Goal: Task Accomplishment & Management: Complete application form

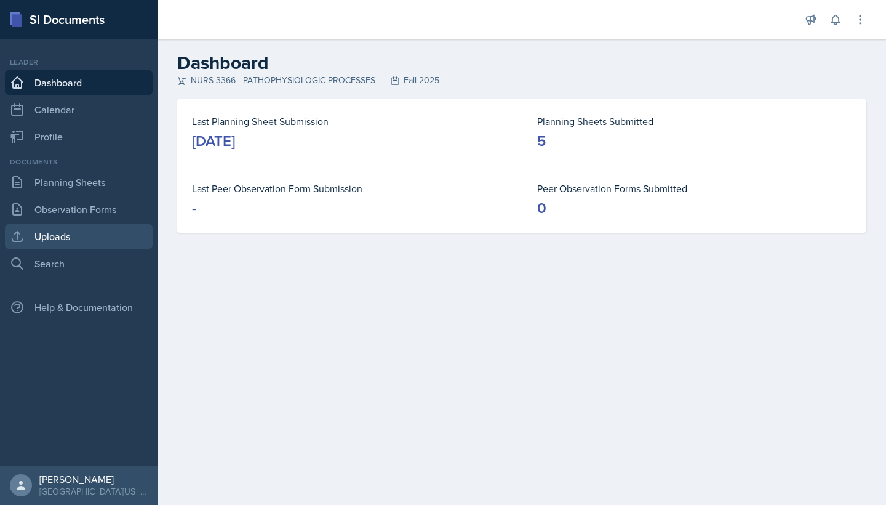
click at [74, 244] on link "Uploads" at bounding box center [79, 236] width 148 height 25
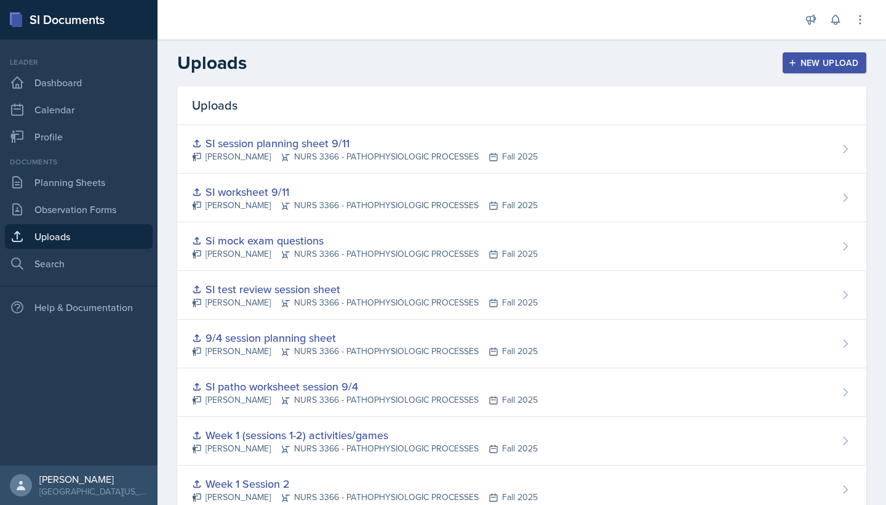
click at [483, 67] on div "New Upload" at bounding box center [825, 63] width 68 height 10
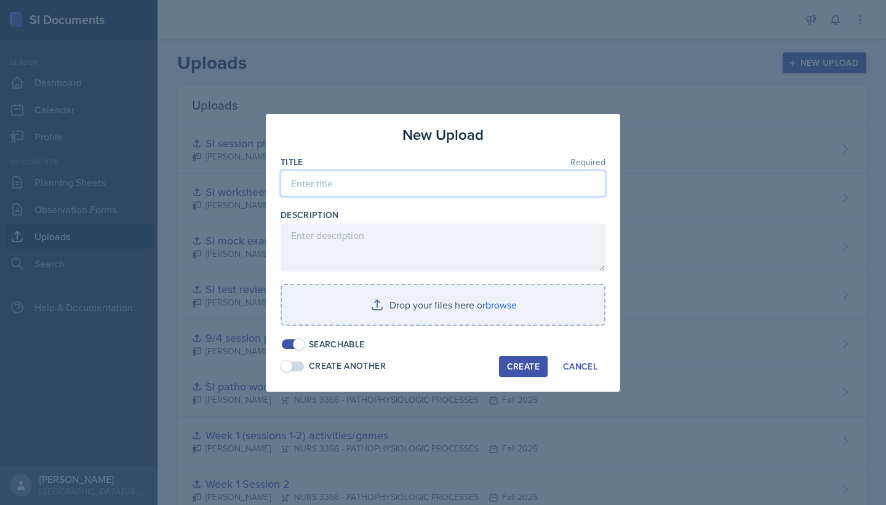
click at [483, 187] on input at bounding box center [443, 184] width 325 height 26
click at [300, 185] on input "Si planning sheet 9/12" at bounding box center [443, 184] width 325 height 26
type input "Si planning sheet 9/12"
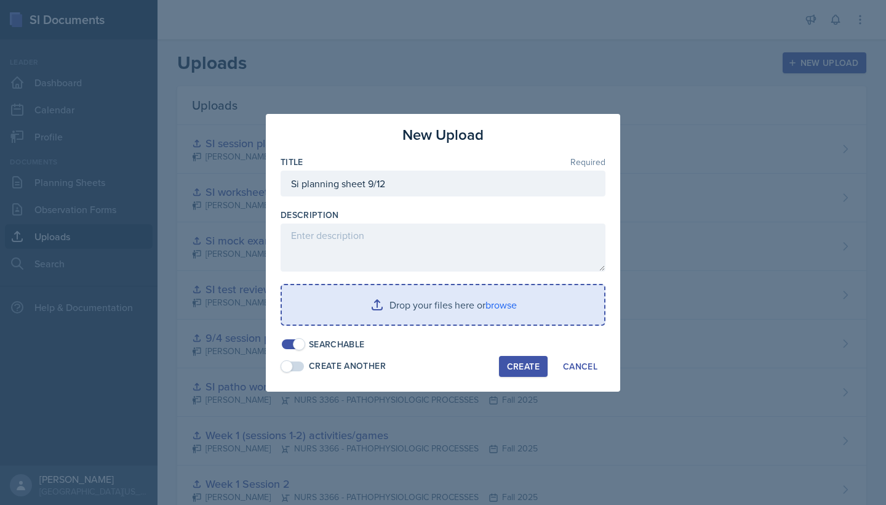
drag, startPoint x: 305, startPoint y: 207, endPoint x: 391, endPoint y: 306, distance: 130.9
click at [391, 306] on input "file" at bounding box center [443, 304] width 323 height 39
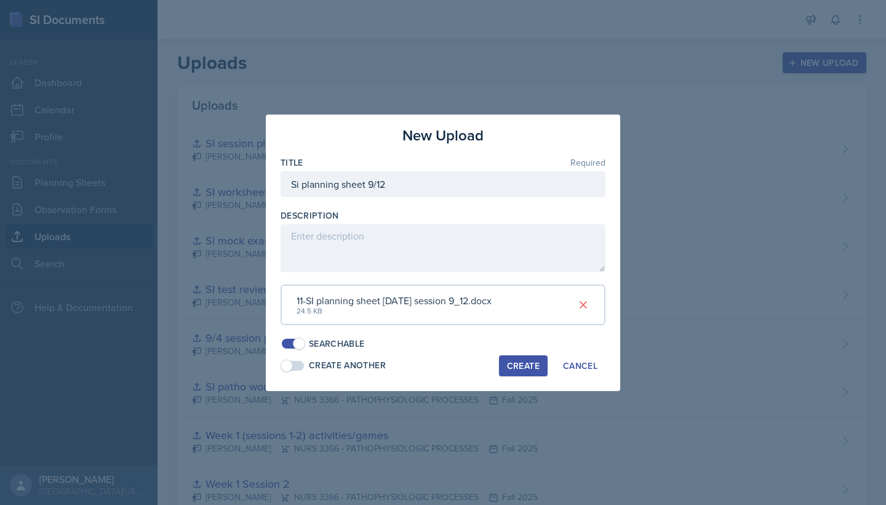
click at [483, 361] on div "Create" at bounding box center [523, 366] width 33 height 10
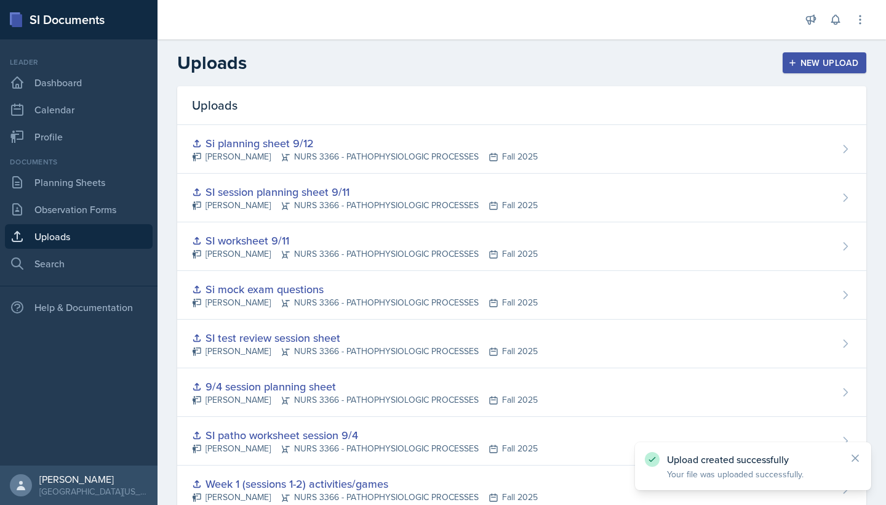
click at [483, 65] on div "New Upload" at bounding box center [825, 63] width 68 height 10
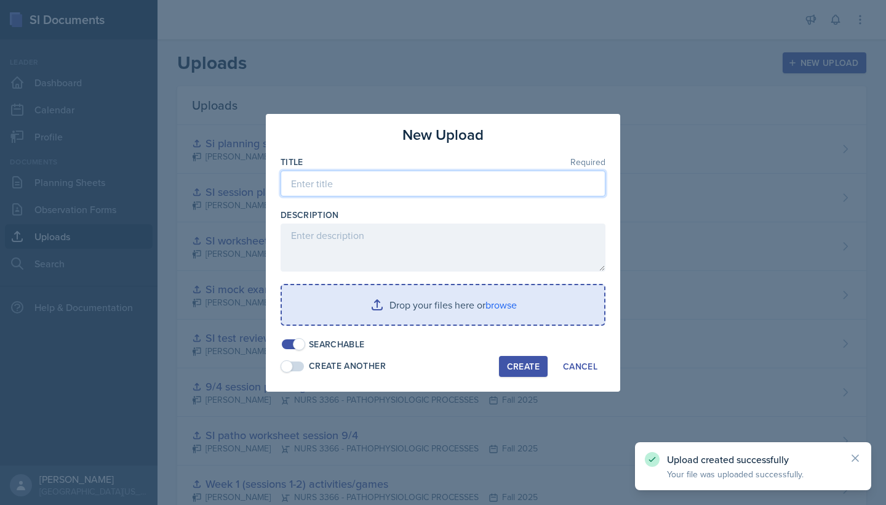
click at [483, 183] on input at bounding box center [443, 184] width 325 height 26
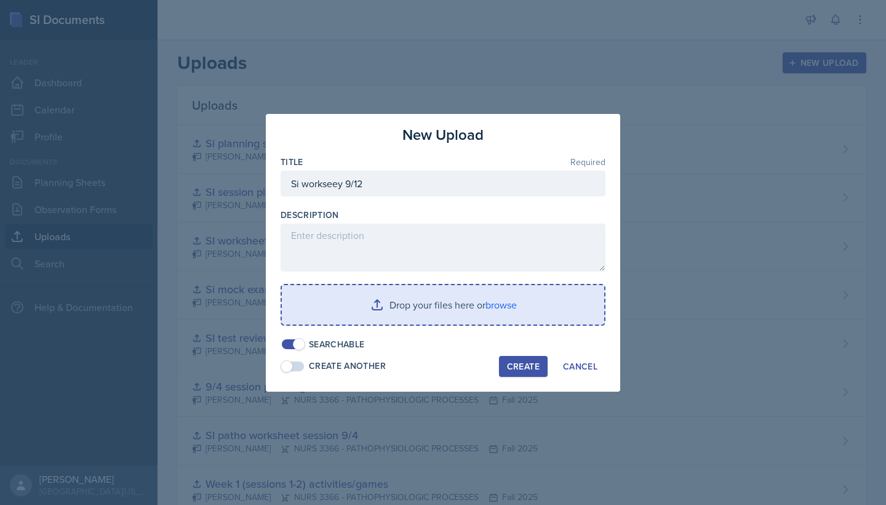
click at [476, 302] on input "file" at bounding box center [443, 304] width 323 height 39
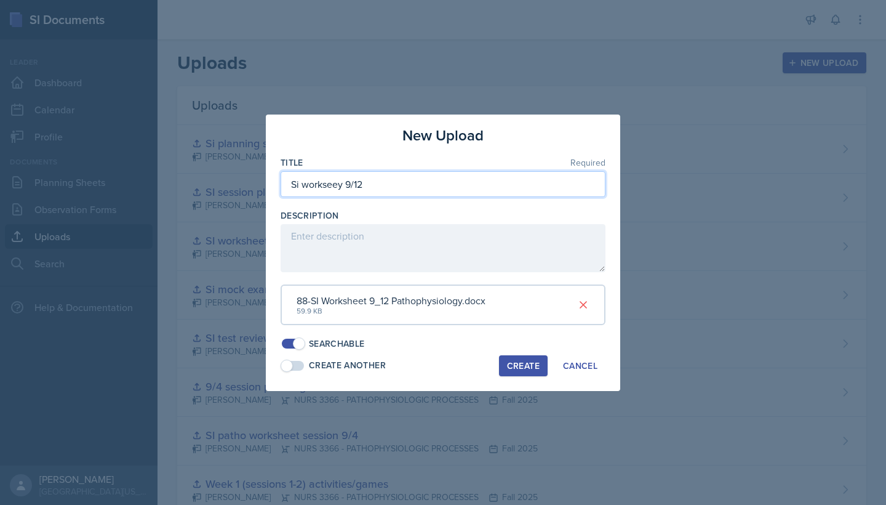
click at [316, 185] on input "Si workseey 9/12" at bounding box center [443, 184] width 325 height 26
click at [315, 177] on input "Si workseey 9/12" at bounding box center [443, 184] width 325 height 26
click at [344, 192] on input "Si workseey 9/12" at bounding box center [443, 184] width 325 height 26
type input "Si worksheet 9/12"
click at [483, 361] on div "Create" at bounding box center [523, 366] width 33 height 10
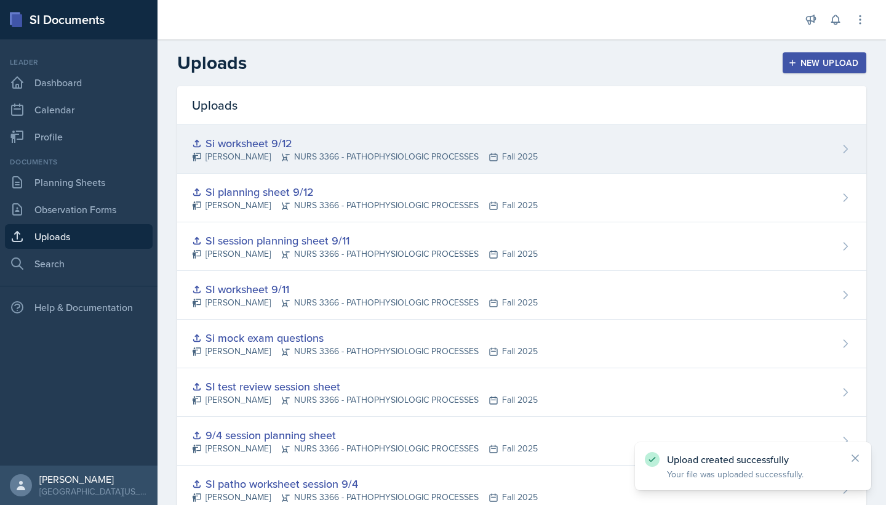
click at [392, 161] on div "Riley Bond NURS 3366 - PATHOPHYSIOLOGIC PROCESSES Fall 2025" at bounding box center [365, 156] width 346 height 13
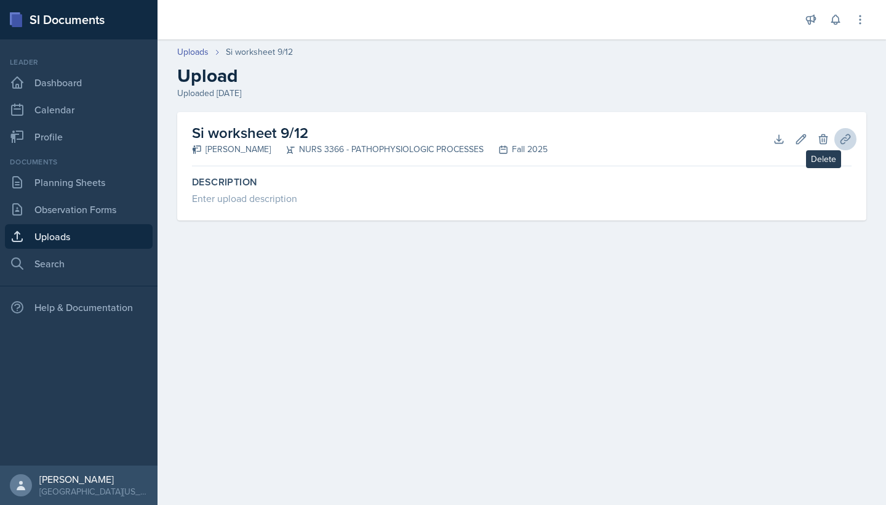
click at [483, 141] on button "Planning Sheets" at bounding box center [846, 139] width 22 height 22
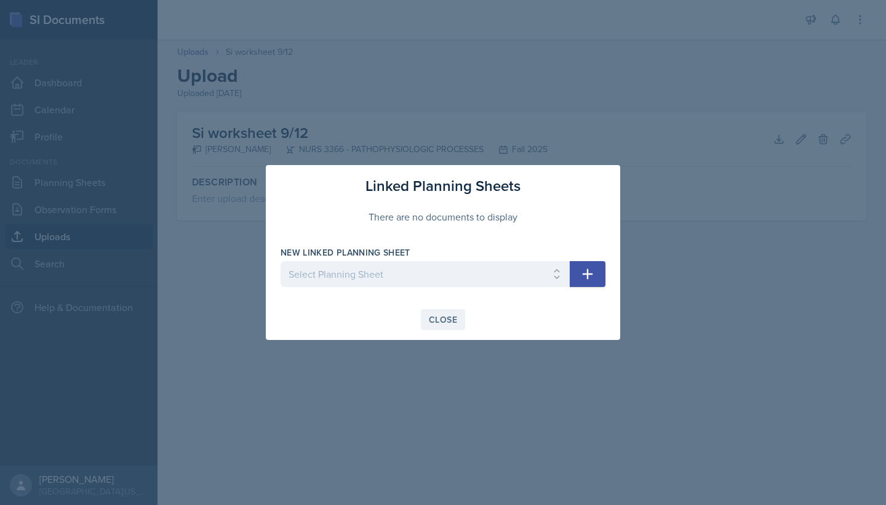
click at [428, 325] on button "Close" at bounding box center [443, 319] width 44 height 21
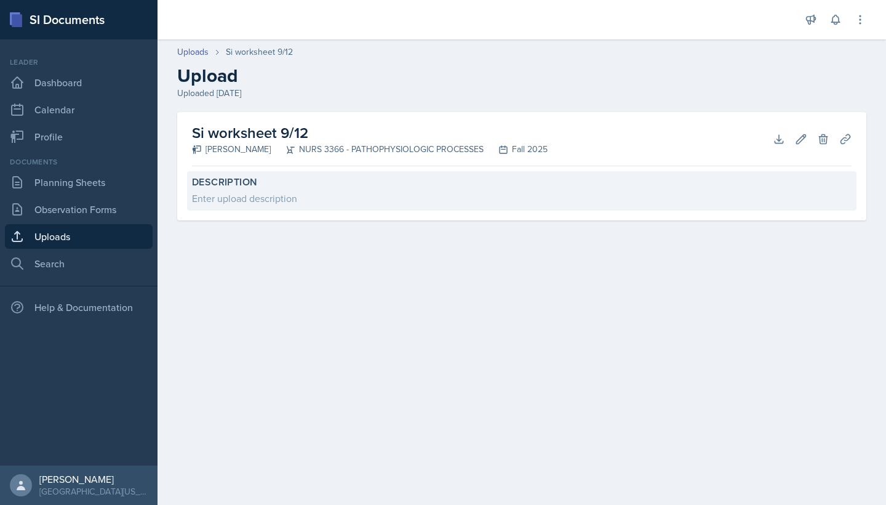
click at [441, 187] on label "Description" at bounding box center [522, 182] width 660 height 12
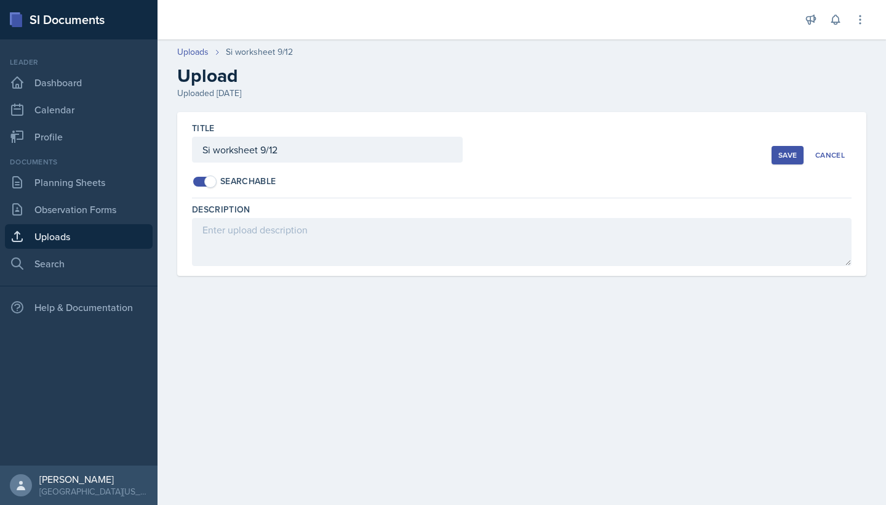
click at [64, 225] on link "Uploads" at bounding box center [79, 236] width 148 height 25
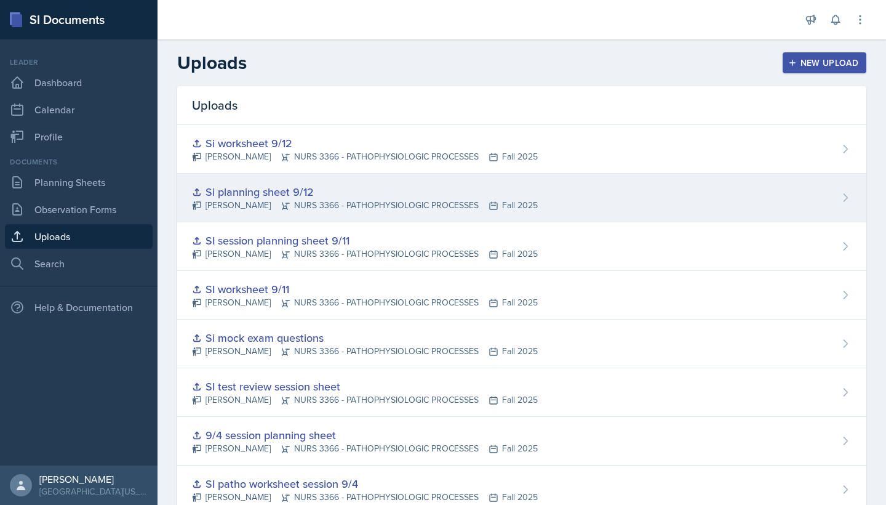
click at [315, 191] on div "Si planning sheet 9/12" at bounding box center [365, 191] width 346 height 17
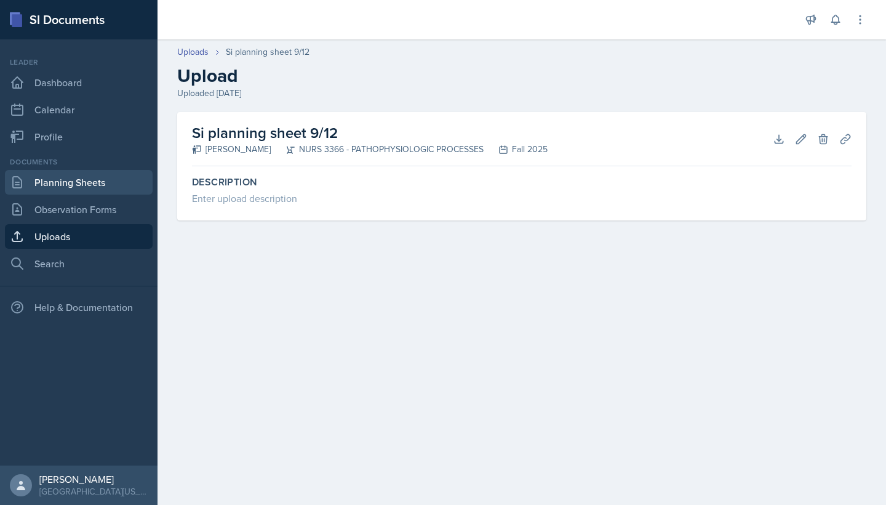
click at [105, 180] on link "Planning Sheets" at bounding box center [79, 182] width 148 height 25
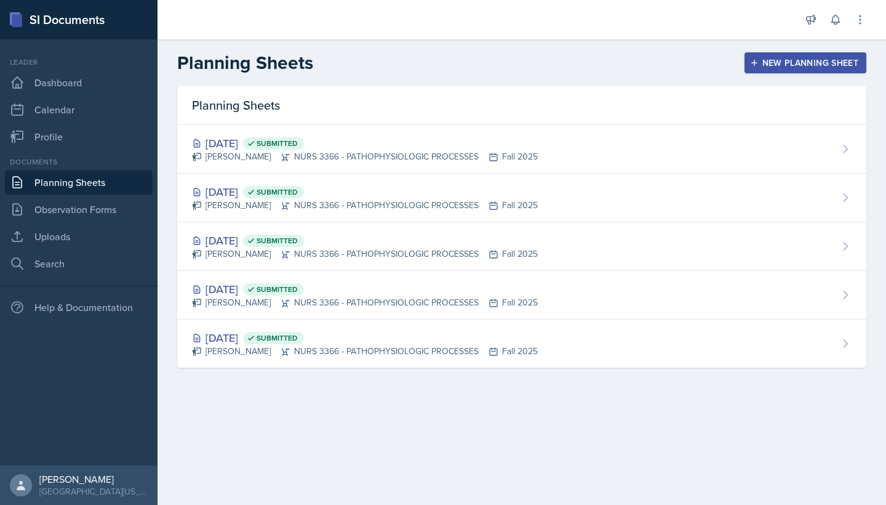
click at [483, 58] on div "New Planning Sheet" at bounding box center [806, 63] width 106 height 10
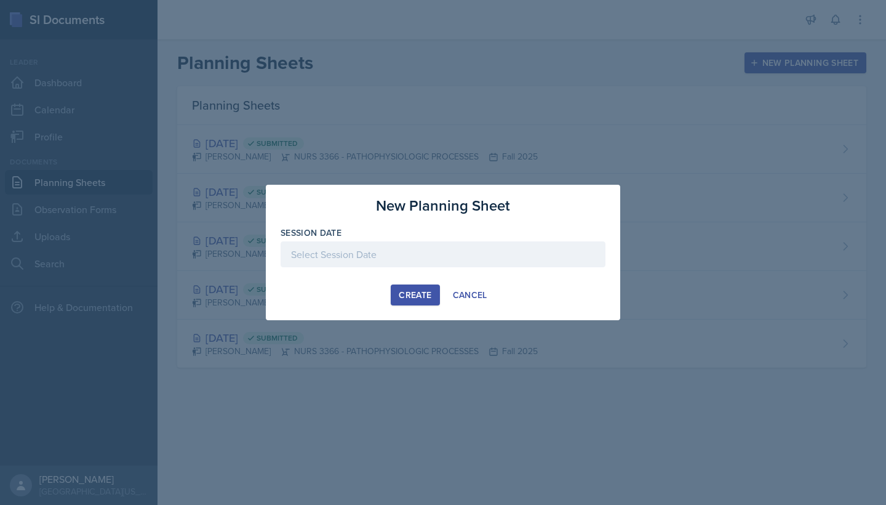
click at [483, 255] on div at bounding box center [443, 254] width 325 height 26
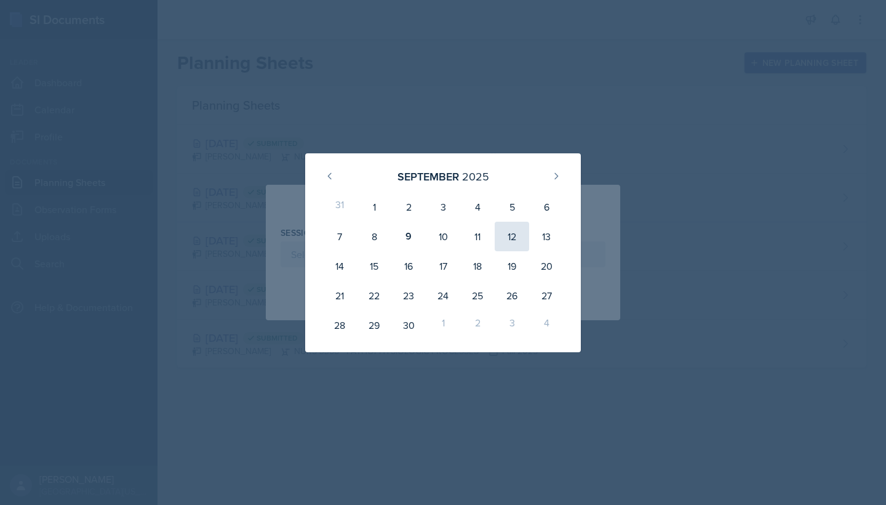
click at [483, 244] on div "12" at bounding box center [512, 237] width 34 height 30
type input "[DATE]"
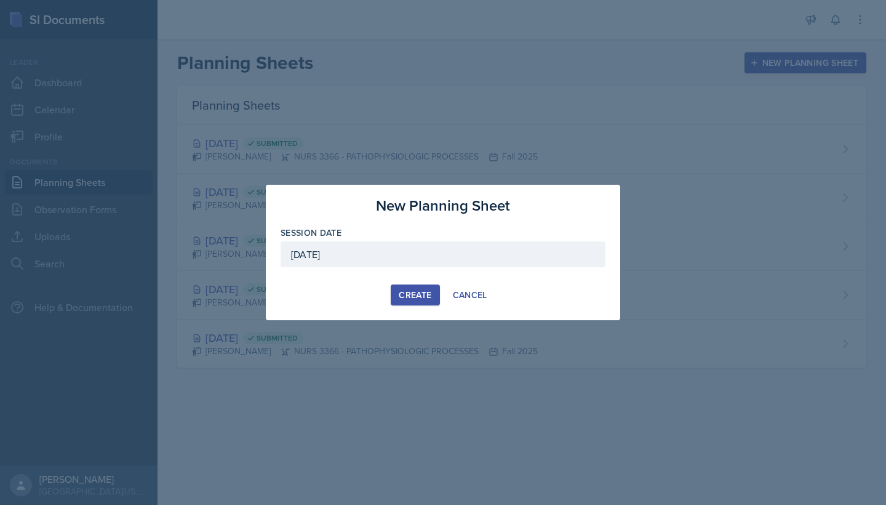
click at [423, 297] on div "Create" at bounding box center [415, 295] width 33 height 10
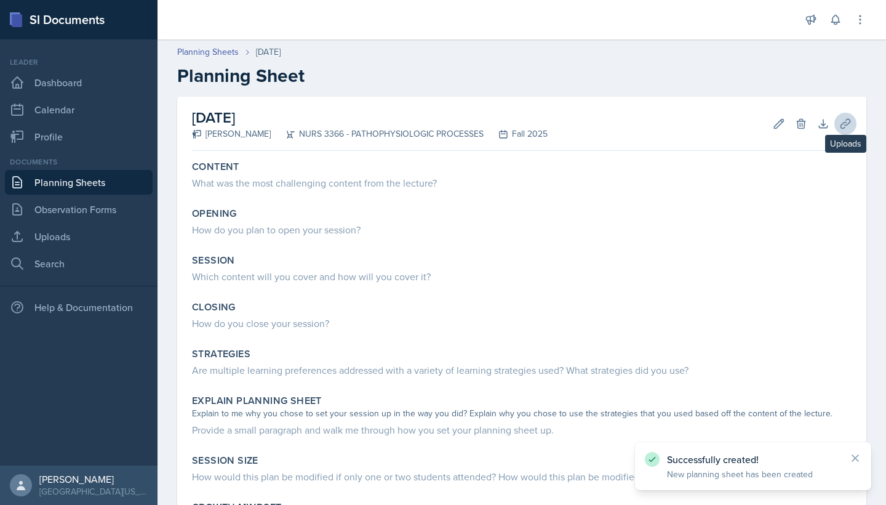
click at [483, 125] on button "Uploads" at bounding box center [846, 124] width 22 height 22
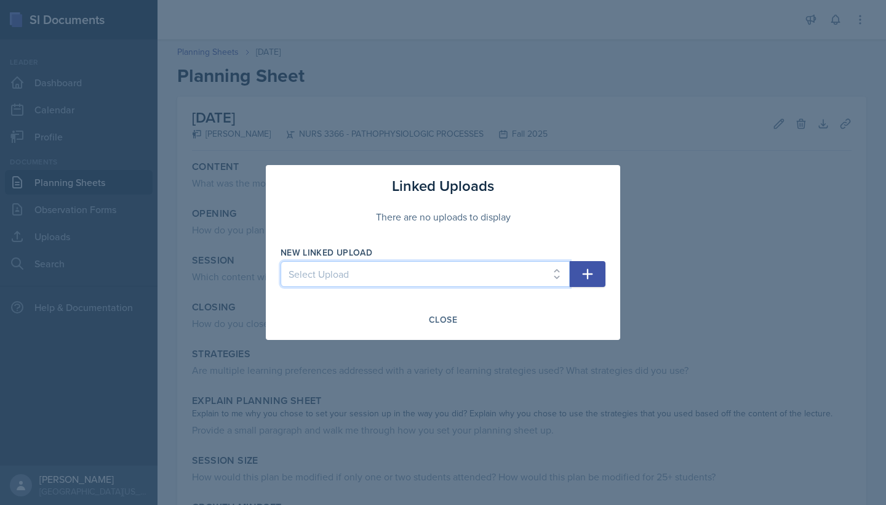
select select "d96b8f30-e568-4d1c-a354-b9e84cecf7f2"
click at [483, 276] on icon "button" at bounding box center [587, 274] width 15 height 15
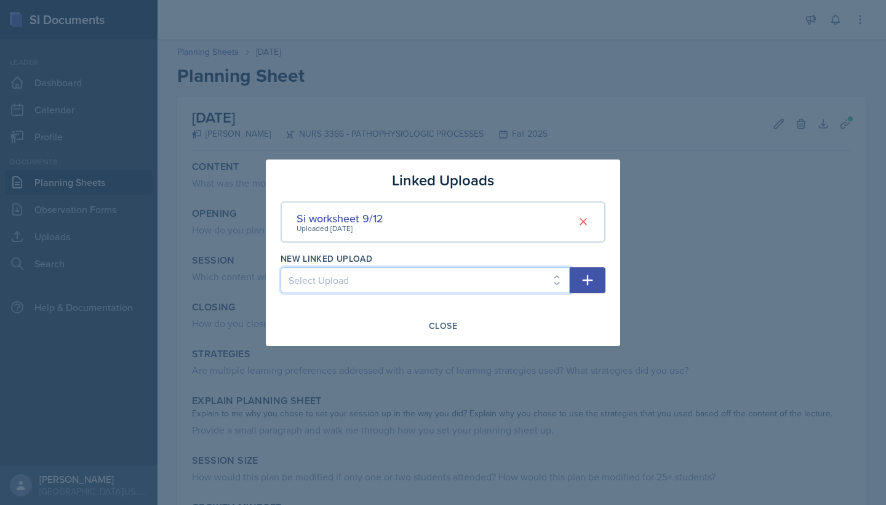
select select "a4118191-0399-4208-b5bd-c5d6b24a0ebf"
click at [483, 281] on icon "button" at bounding box center [587, 280] width 15 height 15
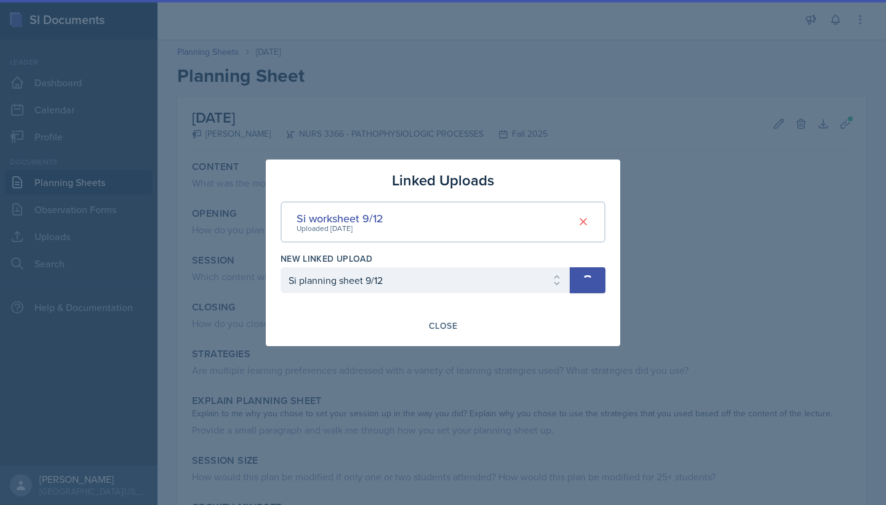
select select
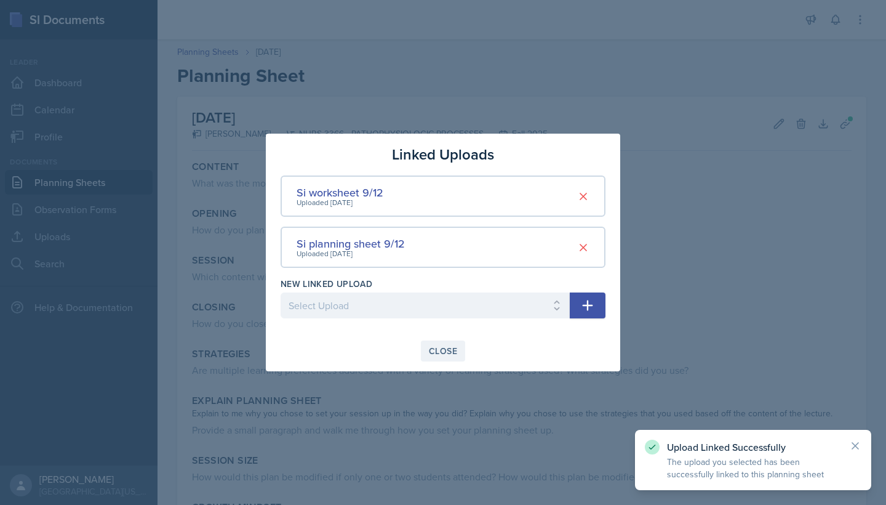
click at [451, 355] on div "Close" at bounding box center [443, 351] width 28 height 10
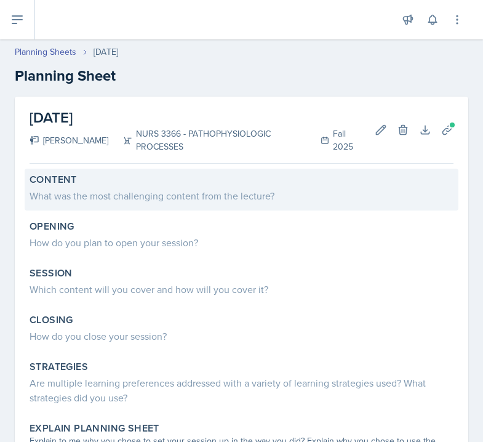
click at [129, 195] on div "Content What was the most challenging content from the lecture?" at bounding box center [242, 190] width 434 height 42
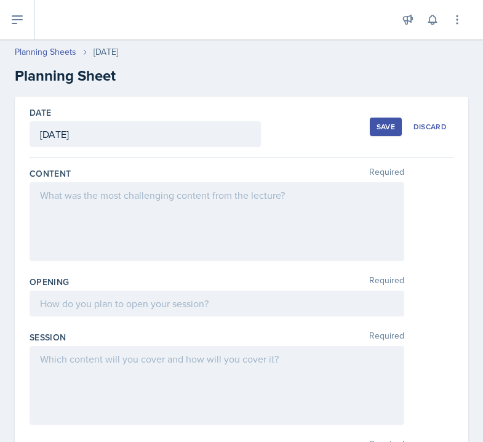
click at [118, 208] on div at bounding box center [217, 221] width 375 height 79
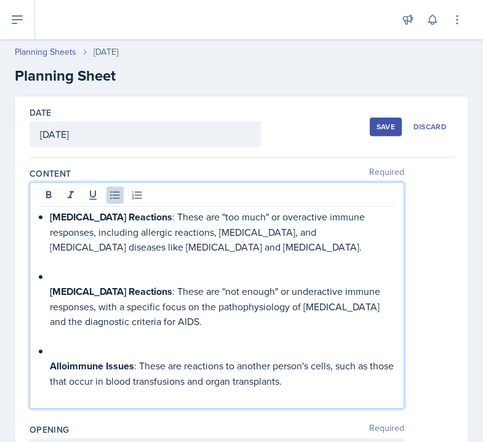
click at [39, 287] on div "Hypersensitivity Reactions : These are "too much" or overactive immune response…" at bounding box center [217, 295] width 375 height 227
click at [47, 294] on div "Hypersensitivity Reactions : These are "too much" or overactive immune response…" at bounding box center [217, 306] width 354 height 194
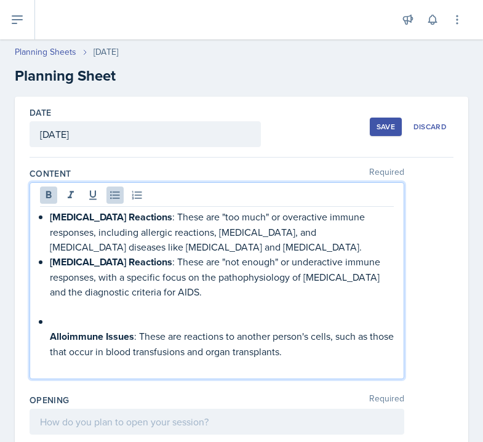
click at [44, 343] on div "Hypersensitivity Reactions : These are "too much" or overactive immune response…" at bounding box center [217, 291] width 354 height 164
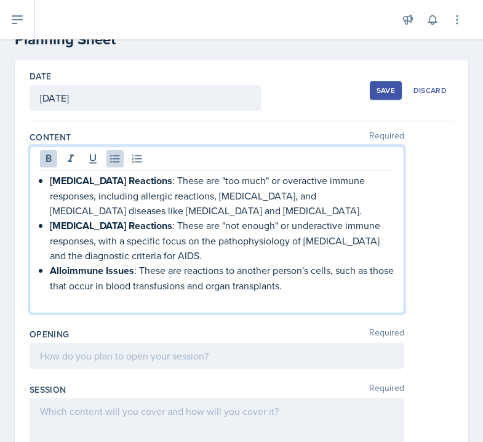
scroll to position [49, 0]
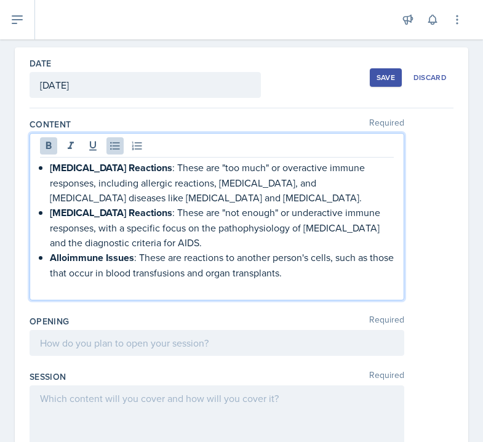
click at [105, 339] on div at bounding box center [217, 343] width 375 height 26
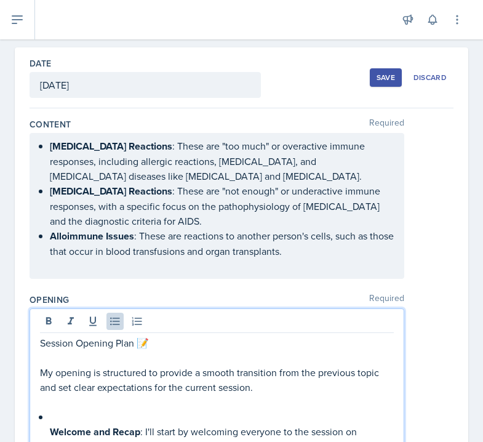
scroll to position [408, 0]
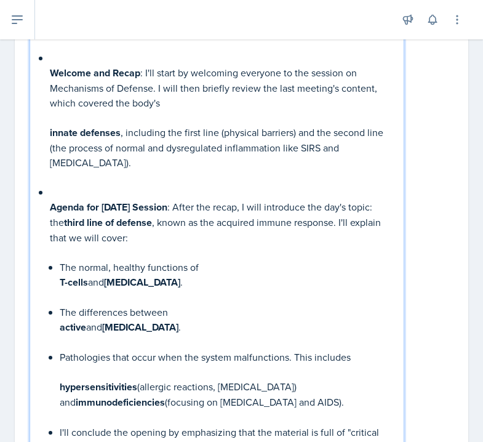
click at [60, 350] on p "Pathologies that occur when the system malfunctions. This includes" at bounding box center [227, 357] width 334 height 15
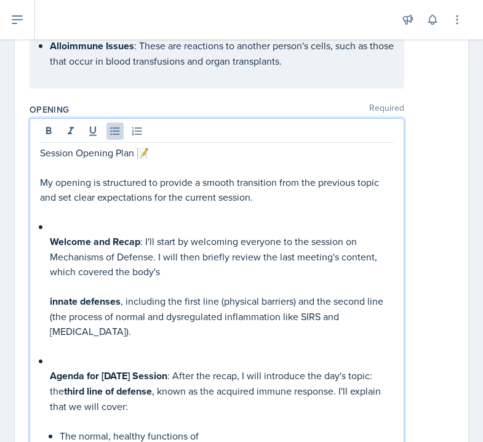
scroll to position [225, 0]
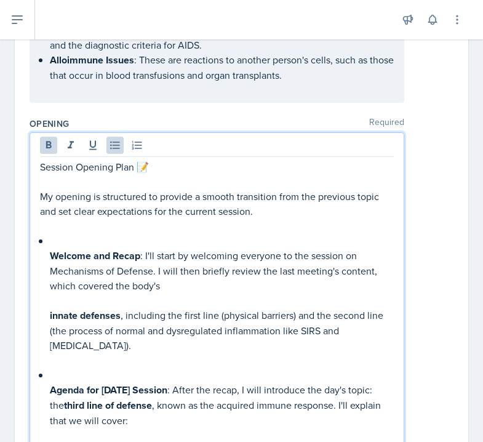
click at [46, 262] on div "Session Opening Plan 📝 My opening is structured to provide a smooth transition …" at bounding box center [217, 398] width 354 height 478
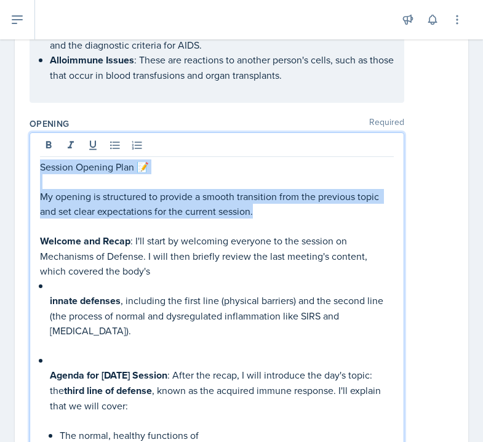
drag, startPoint x: 267, startPoint y: 214, endPoint x: 28, endPoint y: 171, distance: 242.2
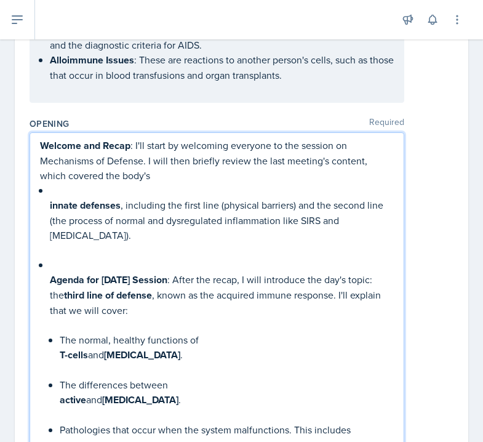
click at [41, 209] on div "Welcome and Recap : I'll start by welcoming everyone to the session on Mechanis…" at bounding box center [217, 332] width 354 height 389
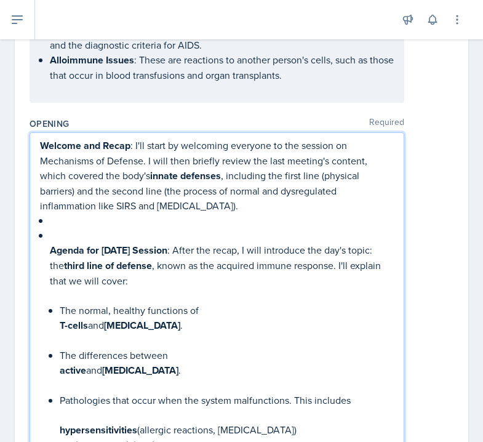
click at [50, 253] on strong "Agenda for Today's Session" at bounding box center [109, 250] width 118 height 14
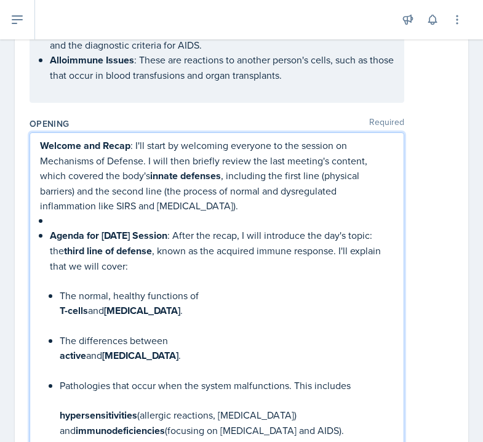
click at [56, 302] on li "Agenda for Today's Session : After the recap, I will introduce the day's topic:…" at bounding box center [222, 355] width 344 height 255
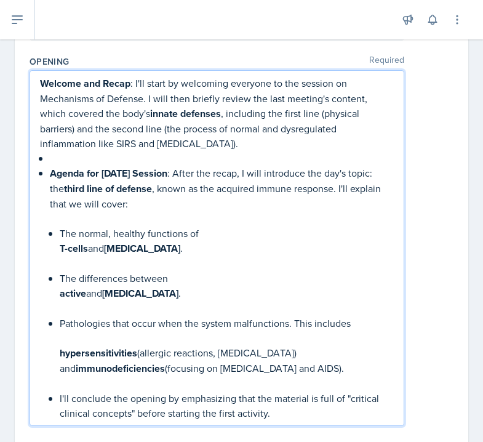
scroll to position [289, 0]
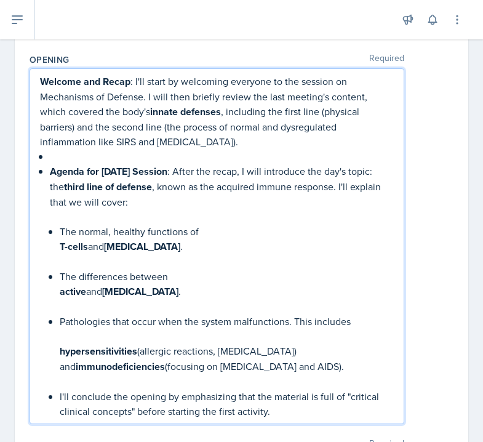
click at [58, 356] on li "Agenda for Today's Session : After the recap, I will introduce the day's topic:…" at bounding box center [222, 291] width 344 height 255
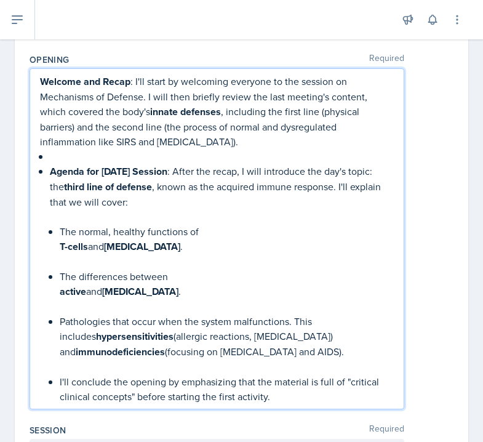
click at [58, 351] on li "Agenda for Today's Session : After the recap, I will introduce the day's topic:…" at bounding box center [222, 284] width 344 height 240
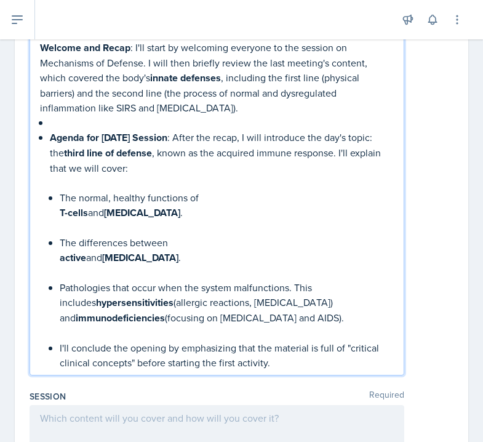
scroll to position [324, 0]
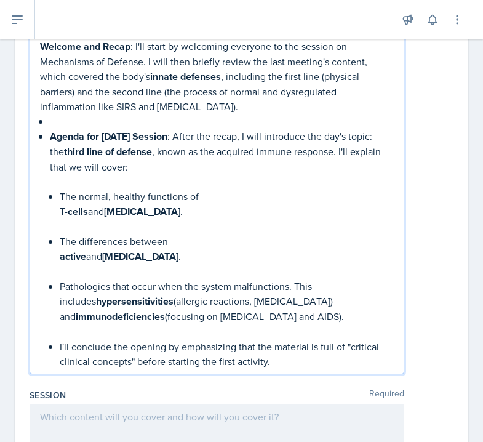
click at [57, 343] on li "Agenda for Today's Session : After the recap, I will introduce the day's topic:…" at bounding box center [222, 249] width 344 height 240
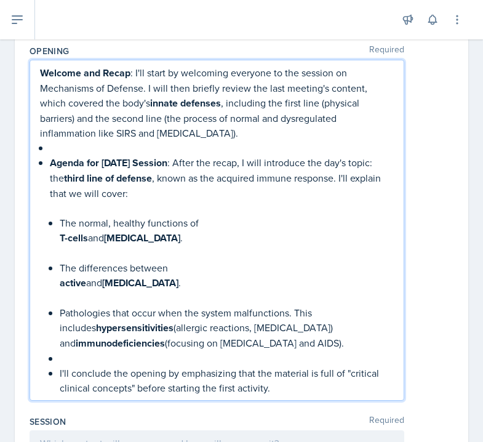
scroll to position [312, 0]
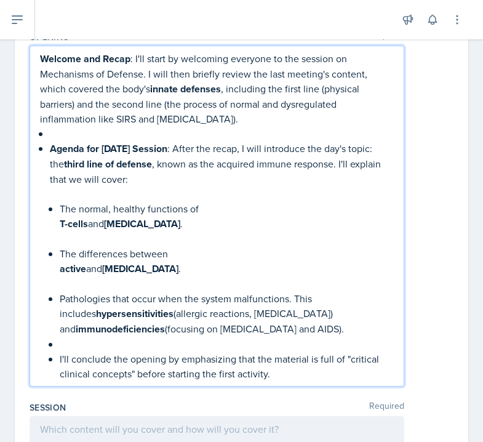
click at [280, 374] on p "I'll conclude the opening by emphasizing that the material is full of "critical…" at bounding box center [227, 366] width 334 height 30
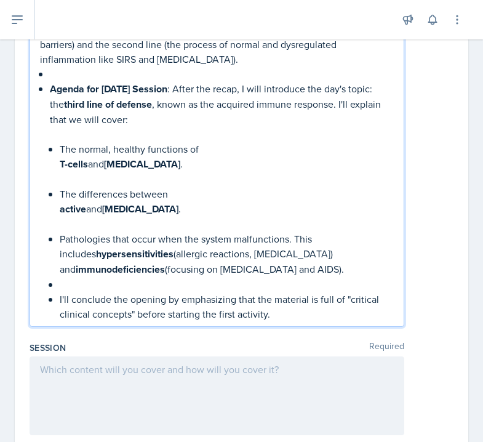
scroll to position [423, 0]
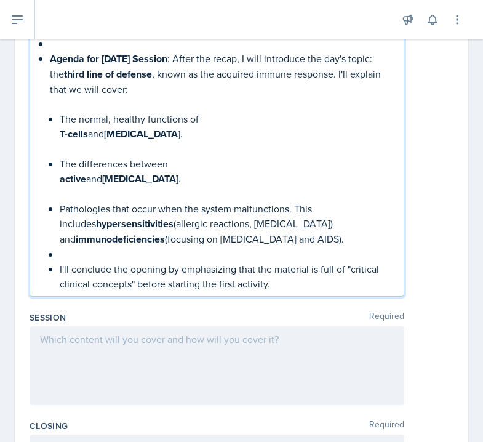
click at [61, 257] on p at bounding box center [227, 254] width 334 height 15
click at [111, 347] on div at bounding box center [217, 365] width 375 height 79
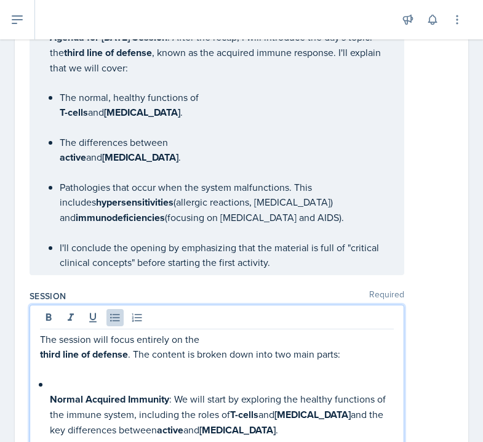
scroll to position [616, 0]
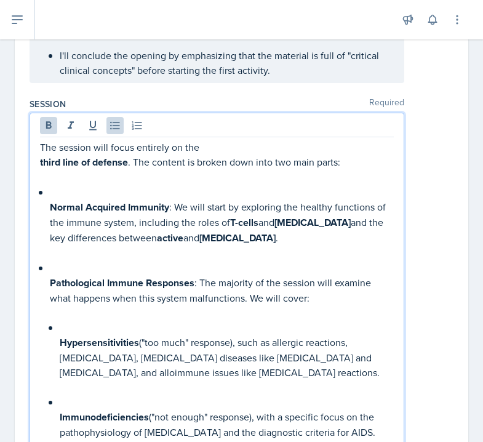
click at [49, 418] on div "The session will focus entirely on the third line of defense . The content is b…" at bounding box center [217, 297] width 354 height 315
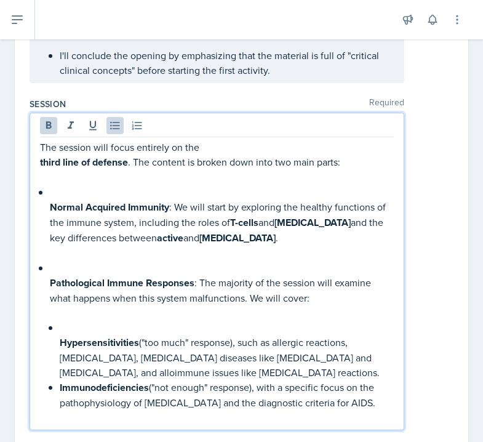
click at [58, 343] on li "Pathological Immune Responses : The majority of the session will examine what h…" at bounding box center [222, 335] width 344 height 150
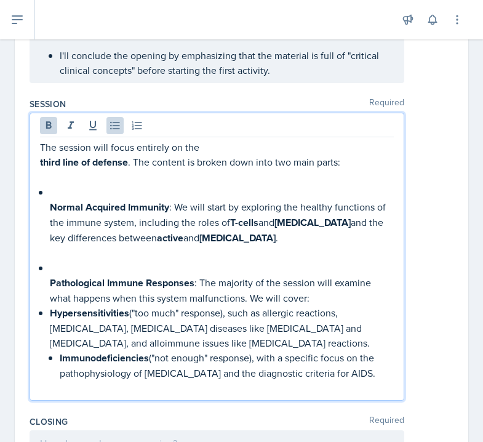
click at [54, 285] on strong "Pathological Immune Responses" at bounding box center [122, 283] width 145 height 14
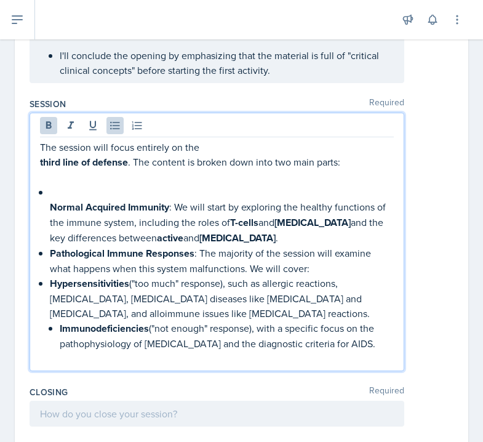
click at [46, 203] on div "The session will focus entirely on the third line of defense . The content is b…" at bounding box center [217, 253] width 354 height 226
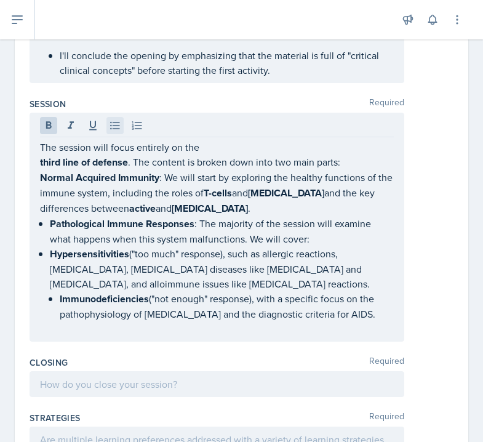
click at [112, 122] on icon at bounding box center [115, 125] width 12 height 12
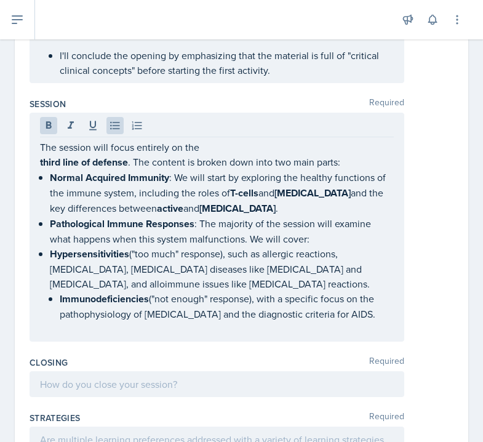
click at [35, 164] on div "The session will focus entirely on the third line of defense . The content is b…" at bounding box center [217, 227] width 375 height 229
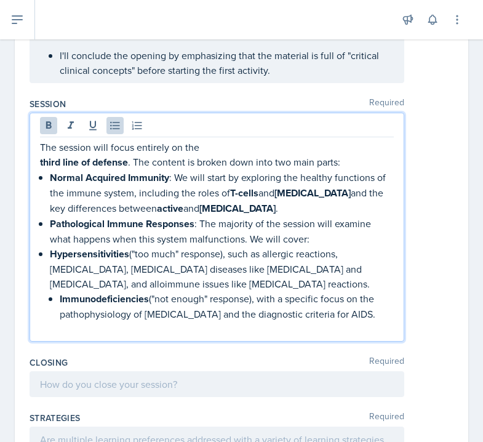
click at [40, 163] on strong "third line of defense" at bounding box center [84, 162] width 88 height 14
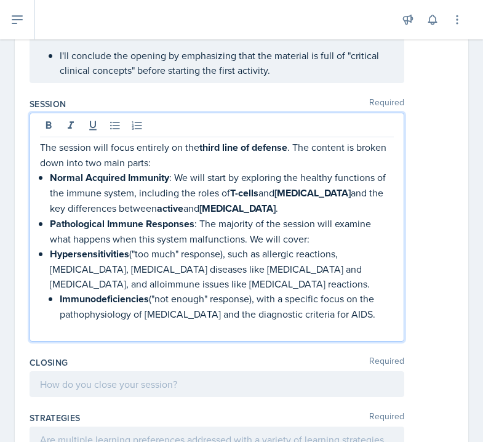
click at [294, 329] on p at bounding box center [217, 328] width 354 height 15
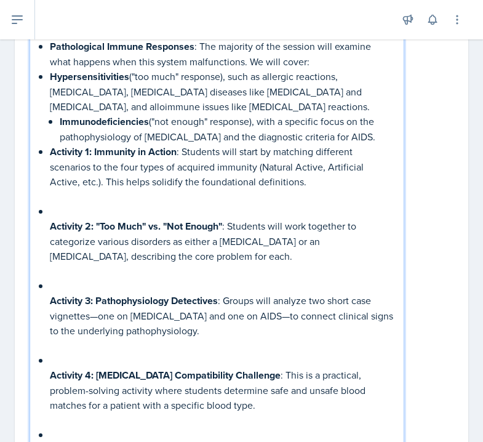
scroll to position [787, 0]
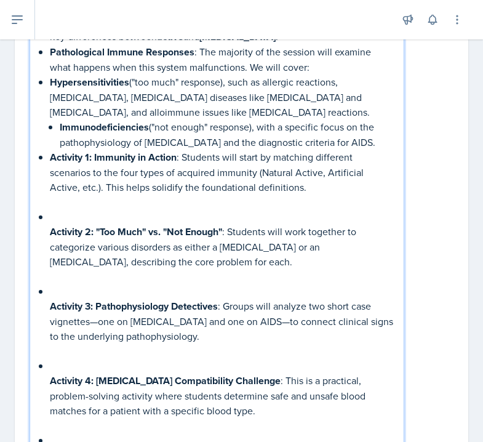
click at [51, 159] on strong "Activity 1: Immunity in Action" at bounding box center [113, 157] width 127 height 14
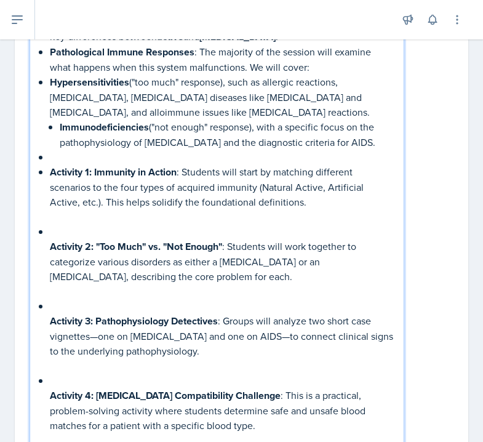
click at [49, 246] on div "The session will focus entirely on the third line of defense . The content is b…" at bounding box center [217, 237] width 354 height 539
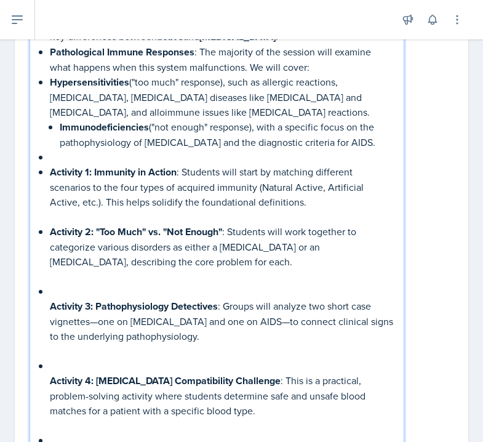
click at [48, 308] on div "The session will focus entirely on the third line of defense . The content is b…" at bounding box center [217, 230] width 354 height 524
click at [52, 231] on strong "Activity 2: "Too Much" vs. "Not Enough"" at bounding box center [136, 232] width 172 height 14
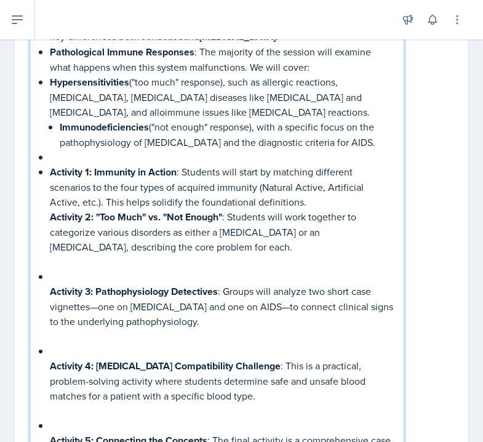
click at [51, 164] on p "Activity 1: Immunity in Action : Students will start by matching different scen…" at bounding box center [222, 186] width 344 height 45
click at [53, 164] on p "Activity 1: Immunity in Action : Students will start by matching different scen…" at bounding box center [222, 186] width 344 height 45
click at [45, 158] on div "The session will focus entirely on the third line of defense . The content is b…" at bounding box center [217, 223] width 354 height 510
click at [44, 297] on div "The session will focus entirely on the third line of defense . The content is b…" at bounding box center [217, 223] width 354 height 510
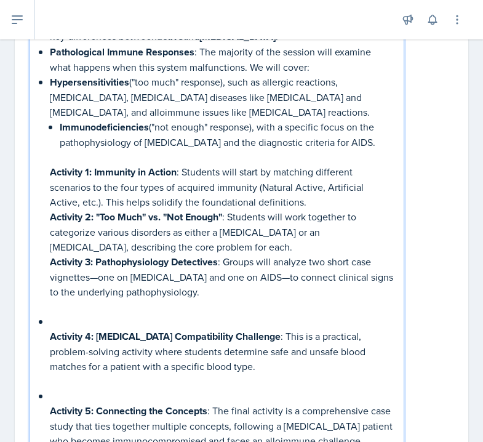
click at [41, 335] on div "The session will focus entirely on the third line of defense . The content is b…" at bounding box center [217, 208] width 354 height 480
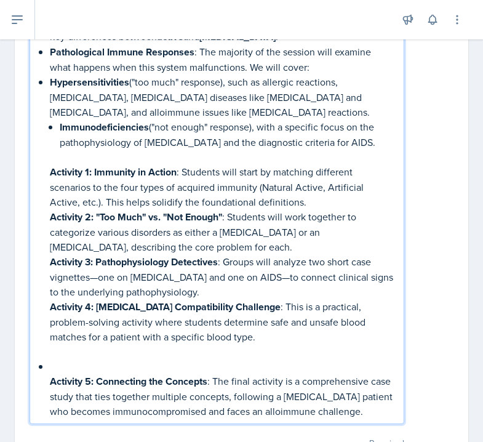
click at [47, 379] on div "The session will focus entirely on the third line of defense . The content is b…" at bounding box center [217, 193] width 354 height 451
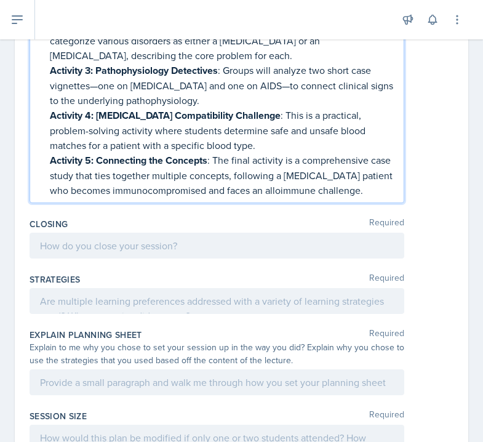
scroll to position [979, 0]
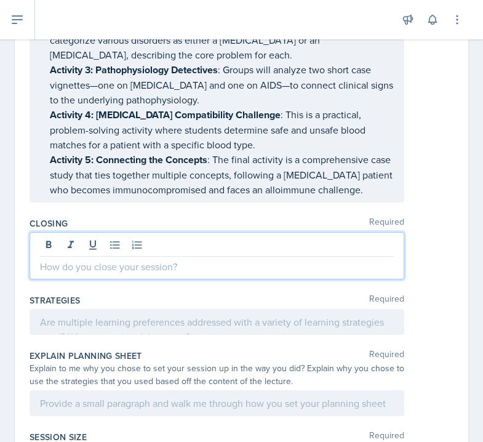
click at [163, 239] on div at bounding box center [217, 255] width 375 height 47
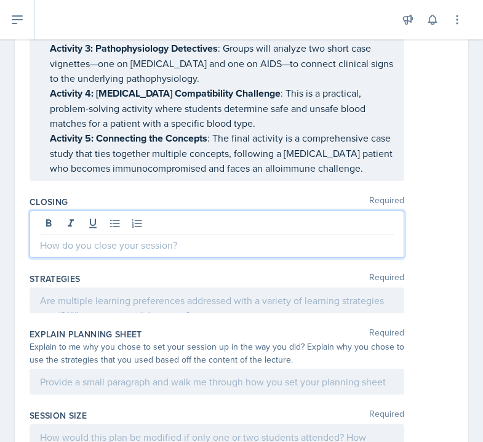
scroll to position [1031, 0]
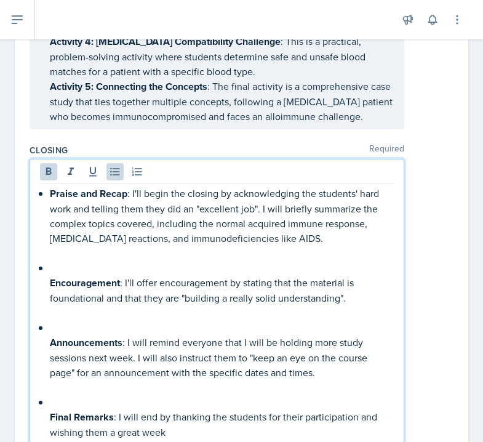
click at [49, 289] on div "Praise and Recap : I'll begin the closing by acknowledging the students' hard w…" at bounding box center [217, 313] width 354 height 254
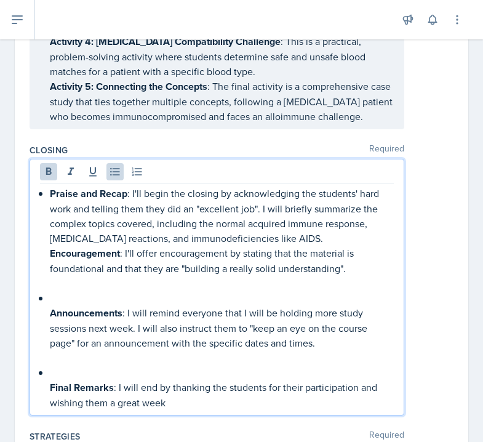
click at [50, 195] on strong "Praise and Recap" at bounding box center [89, 194] width 78 height 14
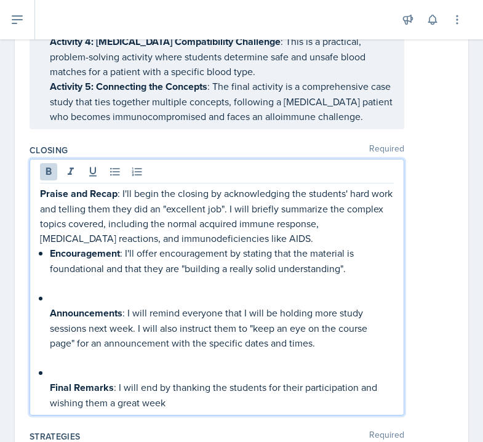
click at [47, 257] on div "Praise and Recap : I'll begin the closing by acknowledging the students' hard w…" at bounding box center [217, 298] width 354 height 224
click at [48, 313] on div "Praise and Recap : I'll begin the closing by acknowledging the students' hard w…" at bounding box center [217, 298] width 354 height 224
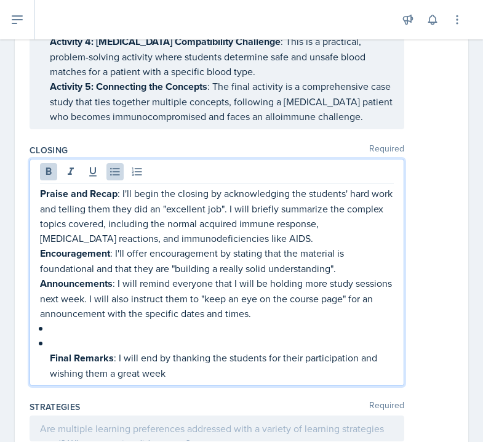
click at [50, 360] on strong "Final Remarks" at bounding box center [82, 358] width 64 height 14
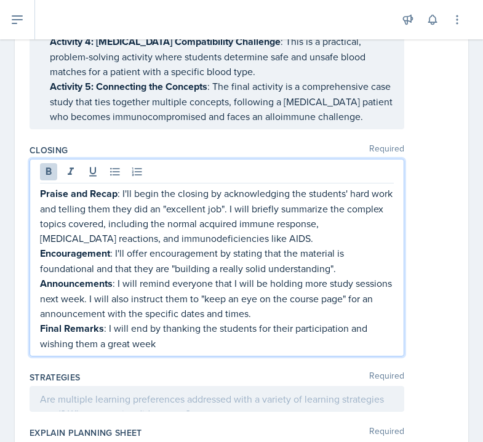
click at [91, 194] on strong "Praise and Recap" at bounding box center [79, 194] width 78 height 14
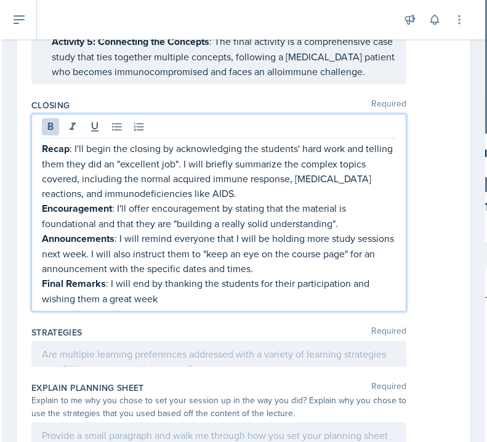
scroll to position [1077, 0]
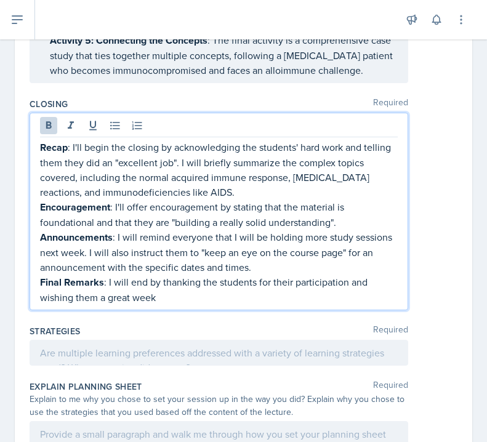
click at [81, 353] on div at bounding box center [219, 353] width 379 height 26
click at [81, 353] on p at bounding box center [219, 352] width 358 height 15
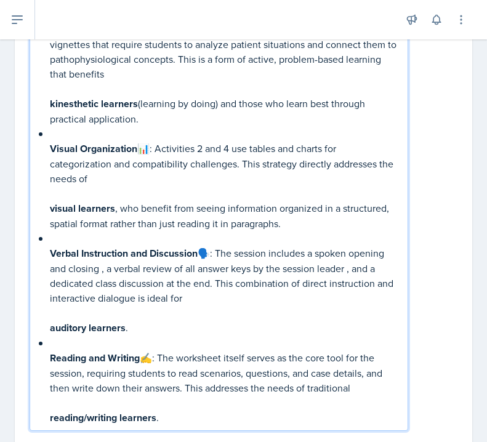
scroll to position [1522, 0]
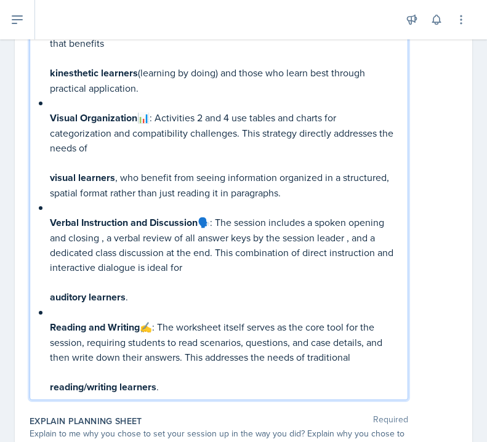
click at [49, 395] on div "Collaborative Group Work 🤝: The foundation of the session is group work, with a…" at bounding box center [219, 147] width 358 height 494
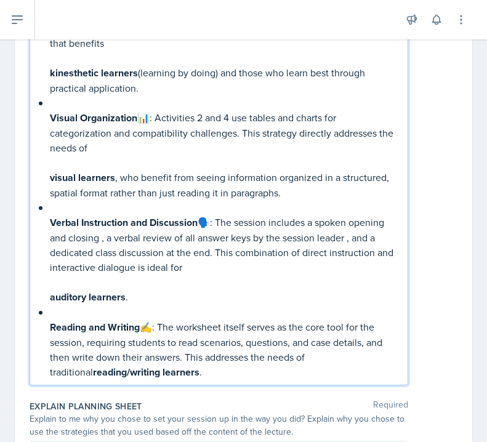
click at [47, 342] on div "Collaborative Group Work 🤝: The foundation of the session is group work, with a…" at bounding box center [219, 140] width 358 height 480
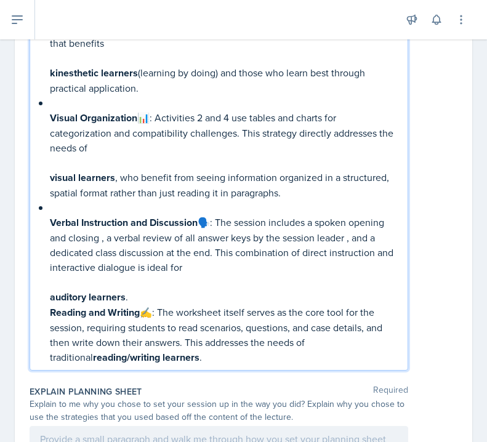
click at [48, 311] on div "Collaborative Group Work 🤝: The foundation of the session is group work, with a…" at bounding box center [219, 132] width 358 height 465
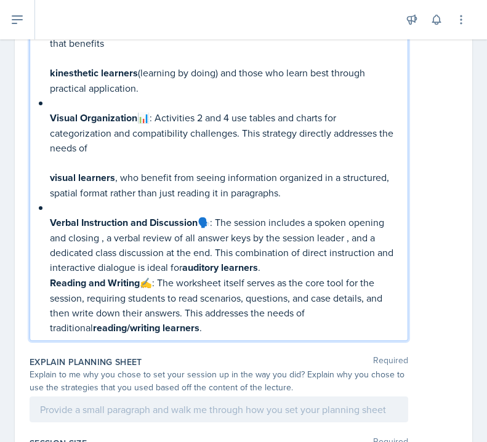
click at [41, 241] on div "Collaborative Group Work 🤝: The foundation of the session is group work, with a…" at bounding box center [219, 117] width 358 height 435
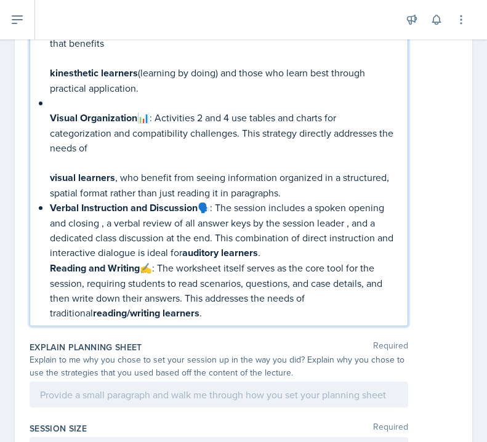
click at [46, 195] on div "Collaborative Group Work 🤝: The foundation of the session is group work, with a…" at bounding box center [219, 110] width 358 height 420
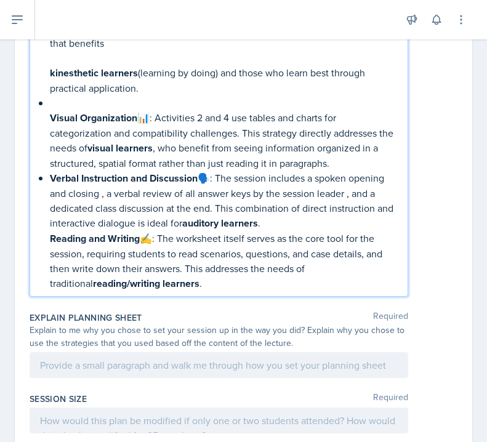
click at [215, 193] on p "Verbal Instruction and Discussion 🗣️: The session includes a spoken opening and…" at bounding box center [224, 201] width 348 height 60
click at [155, 253] on p "Reading and Writing ✍️: The worksheet itself serves as the core tool for the se…" at bounding box center [224, 261] width 348 height 60
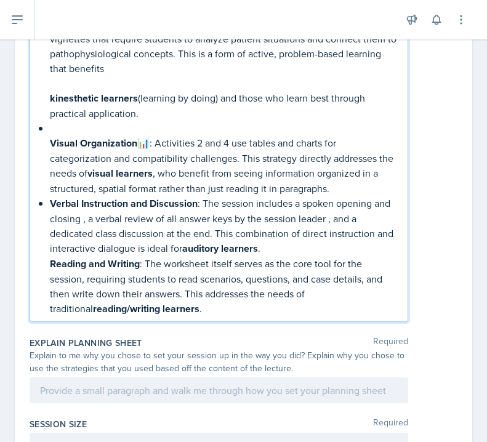
scroll to position [1496, 0]
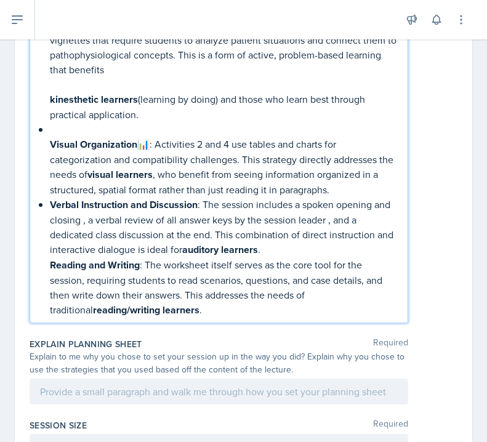
click at [152, 162] on p "Visual Organization 📊: Activities 2 and 4 use tables and charts for categorizat…" at bounding box center [224, 167] width 348 height 60
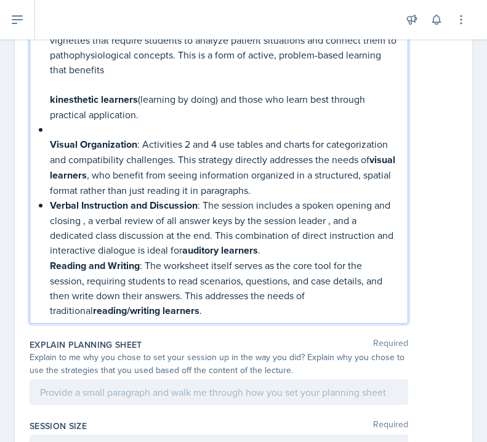
click at [49, 156] on div "Collaborative Group Work 🤝: The foundation of the session is group work, with a…" at bounding box center [219, 122] width 358 height 391
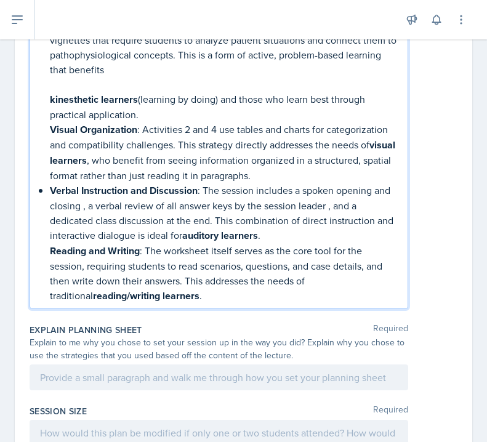
click at [45, 209] on div "Collaborative Group Work 🤝: The foundation of the session is group work, with a…" at bounding box center [219, 115] width 358 height 377
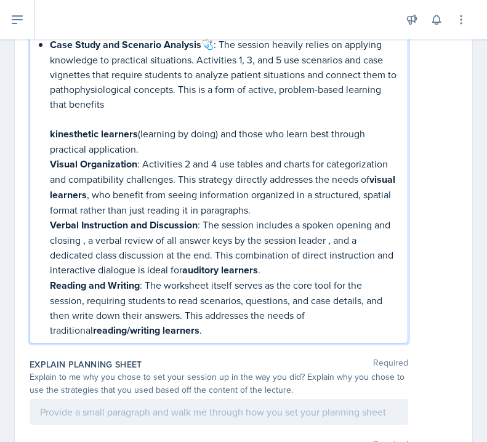
scroll to position [1448, 0]
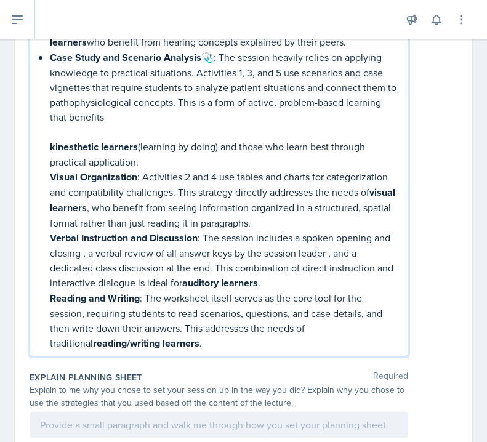
click at [47, 194] on div "Collaborative Group Work 🤝: The foundation of the session is group work, with a…" at bounding box center [219, 162] width 358 height 377
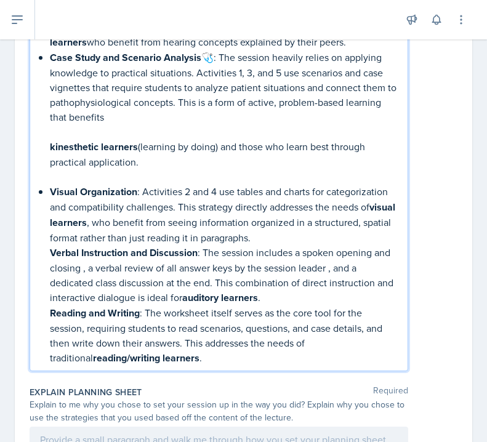
click at [49, 268] on div "Collaborative Group Work 🤝: The foundation of the session is group work, with a…" at bounding box center [219, 169] width 358 height 391
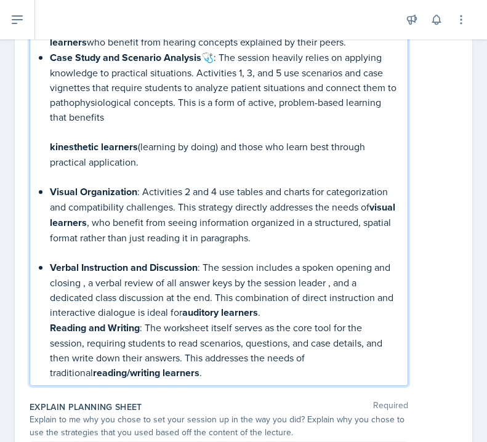
click at [48, 345] on div "Collaborative Group Work 🤝: The foundation of the session is group work, with a…" at bounding box center [219, 177] width 358 height 406
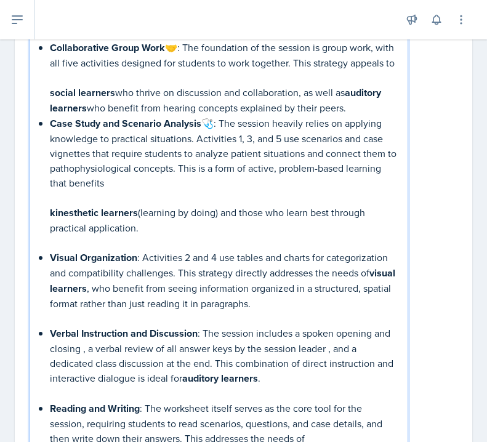
scroll to position [1380, 0]
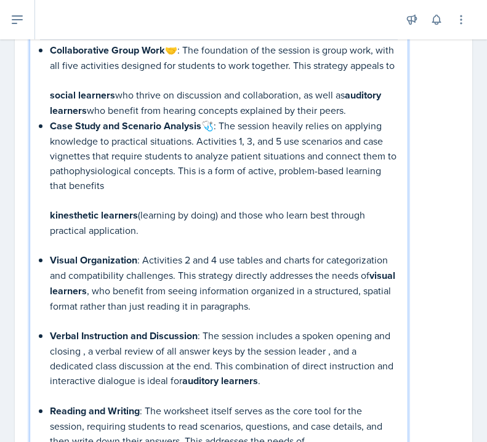
click at [46, 236] on div "Collaborative Group Work 🤝: The foundation of the session is group work, with a…" at bounding box center [219, 252] width 358 height 421
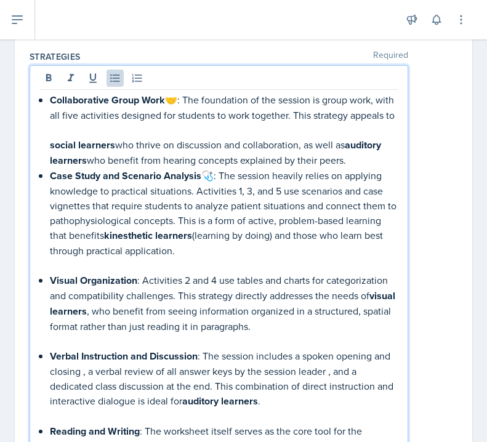
scroll to position [1330, 0]
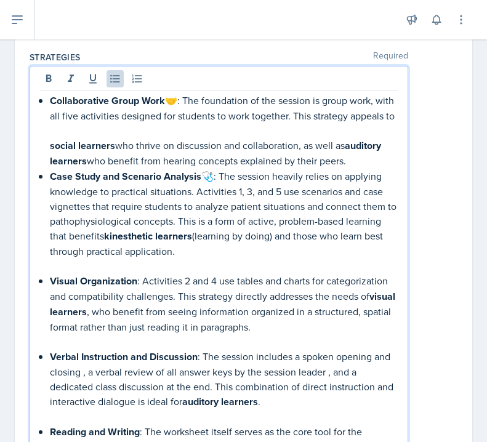
click at [42, 161] on div "Collaborative Group Work 🤝: The foundation of the session is group work, with a…" at bounding box center [219, 288] width 358 height 391
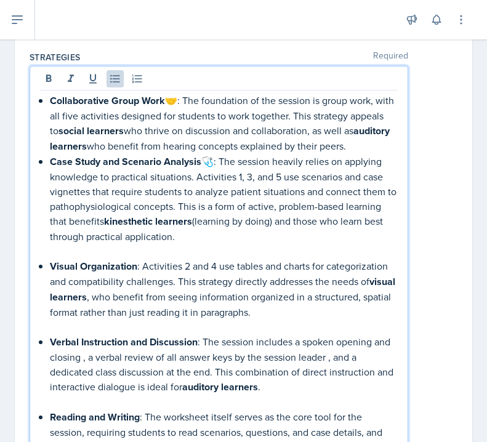
click at [395, 149] on p "Collaborative Group Work 🤝: The foundation of the session is group work, with a…" at bounding box center [224, 123] width 348 height 61
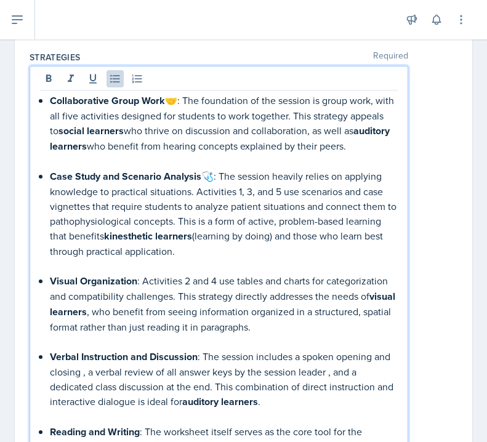
click at [212, 177] on p "Case Study and Scenario Analysis 🩺: The session heavily relies on applying know…" at bounding box center [224, 214] width 348 height 90
click at [182, 100] on p "Collaborative Group Work 🤝: The foundation of the session is group work, with a…" at bounding box center [224, 123] width 348 height 61
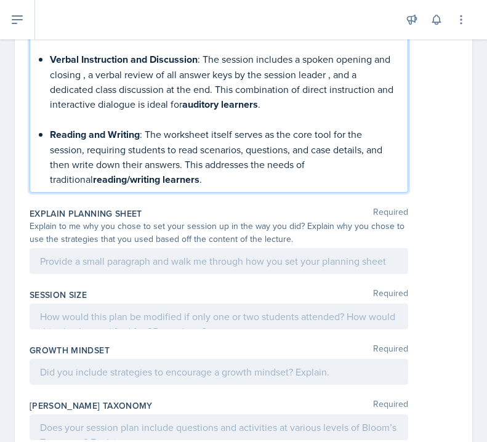
scroll to position [1642, 0]
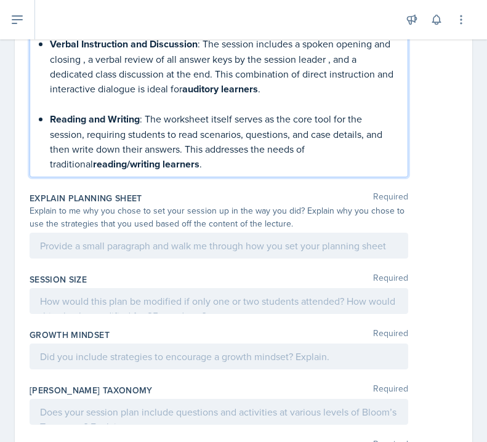
click at [119, 244] on div at bounding box center [219, 246] width 379 height 26
click at [119, 244] on p at bounding box center [219, 245] width 358 height 15
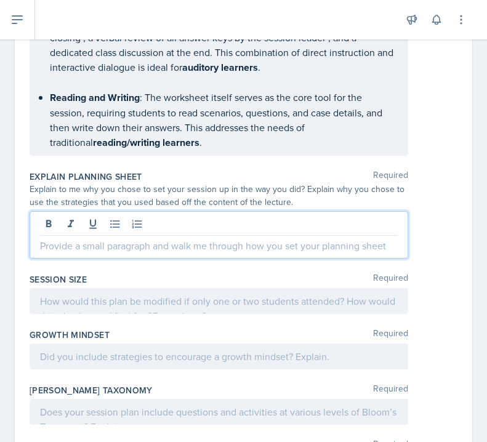
scroll to position [1693, 0]
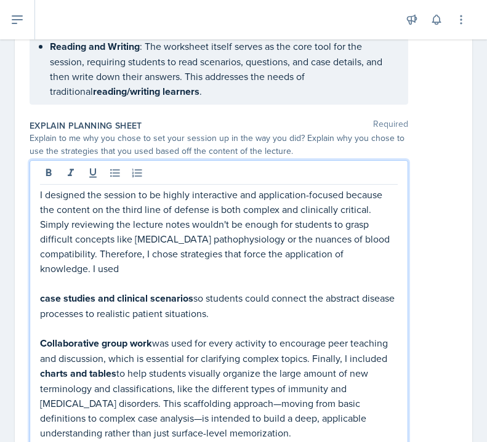
click at [41, 298] on strong "case studies and clinical scenarios" at bounding box center [116, 298] width 153 height 14
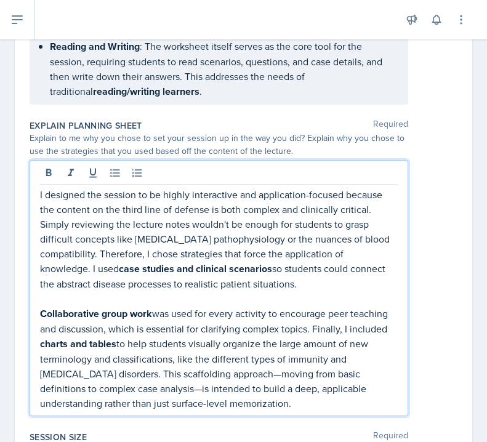
click at [41, 310] on strong "Collaborative group work" at bounding box center [96, 314] width 112 height 14
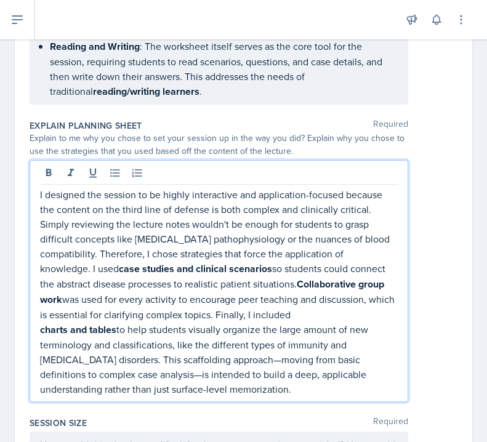
click at [42, 327] on strong "charts and tables" at bounding box center [78, 330] width 76 height 14
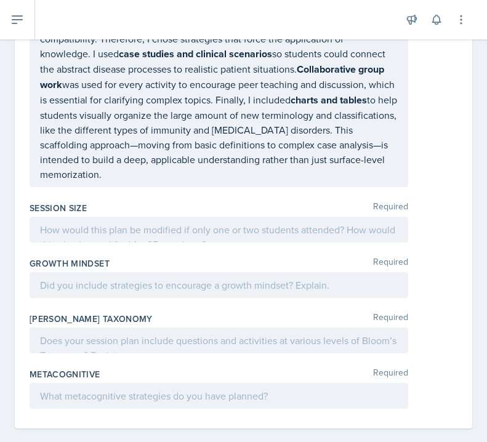
scroll to position [0, 0]
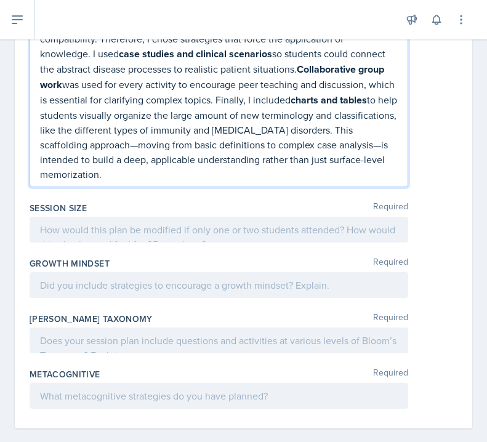
click at [145, 217] on div at bounding box center [219, 230] width 379 height 26
click at [145, 222] on p at bounding box center [219, 229] width 358 height 15
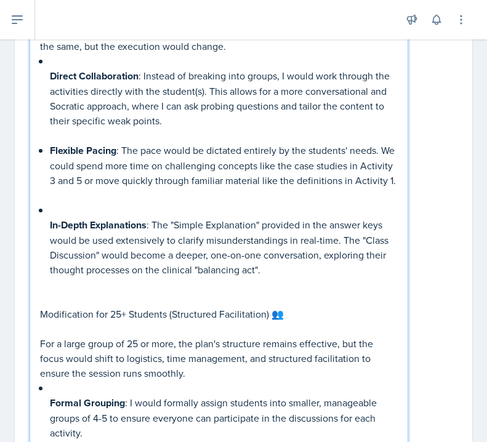
scroll to position [2135, 0]
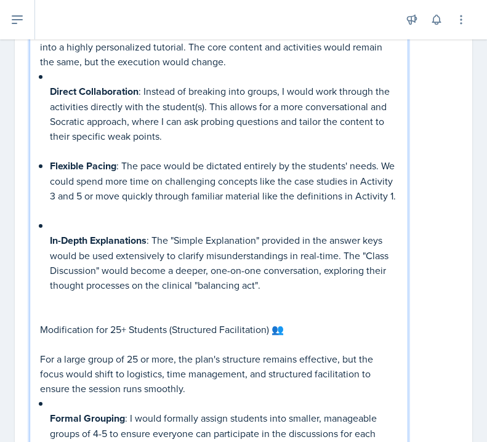
click at [295, 322] on p "Modification for 25+ Students (Structured Facilitation) 👥" at bounding box center [219, 329] width 358 height 15
drag, startPoint x: 295, startPoint y: 319, endPoint x: 274, endPoint y: 312, distance: 22.2
click at [274, 322] on p "Modification for 25+ Students (Structured Facilitation) 👥" at bounding box center [219, 329] width 358 height 15
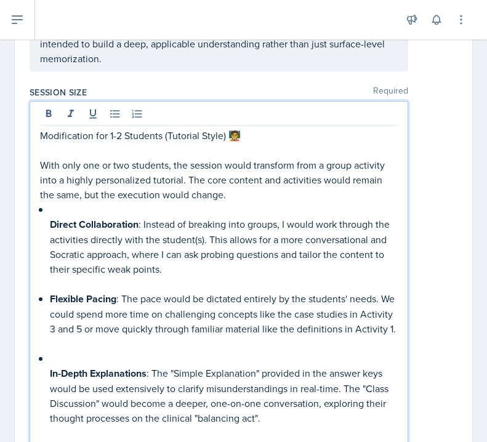
scroll to position [1990, 0]
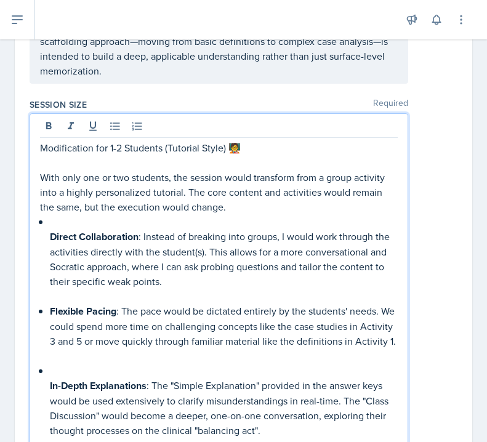
click at [252, 140] on p "Modification for 1-2 Students (Tutorial Style) 🧑‍🏫" at bounding box center [219, 147] width 358 height 15
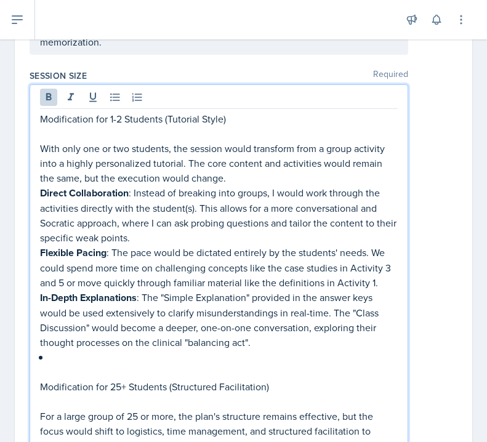
scroll to position [2028, 0]
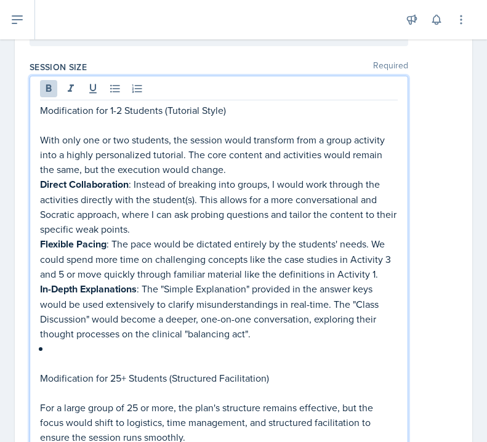
click at [58, 356] on p at bounding box center [219, 363] width 358 height 15
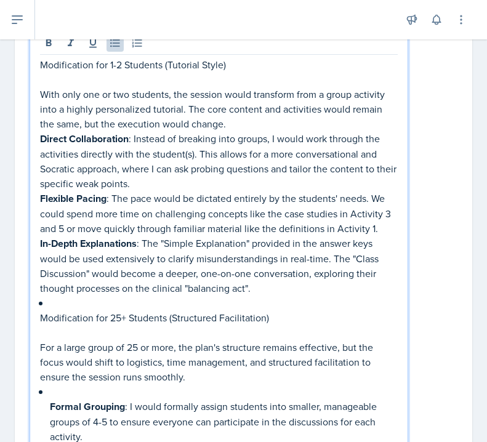
scroll to position [2084, 0]
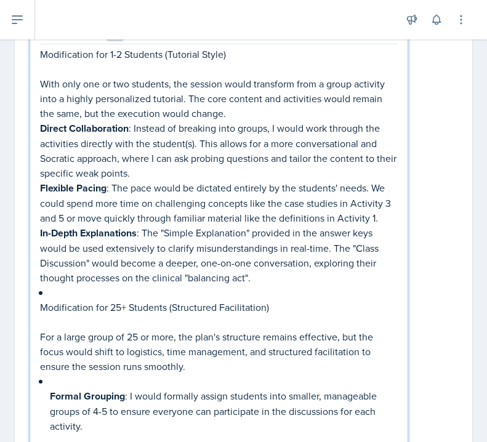
click at [47, 385] on div "Modification for 1-2 Students (Tutorial Style) With only one or two students, t…" at bounding box center [219, 359] width 358 height 625
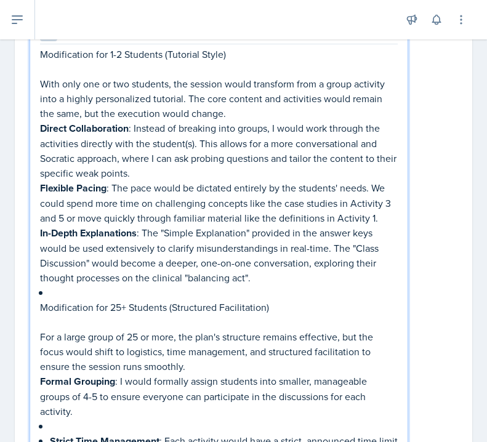
click at [49, 423] on div "Modification for 1-2 Students (Tutorial Style) With only one or two students, t…" at bounding box center [219, 352] width 358 height 610
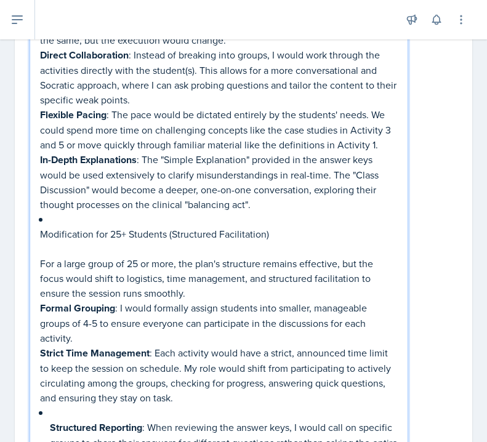
scroll to position [2191, 0]
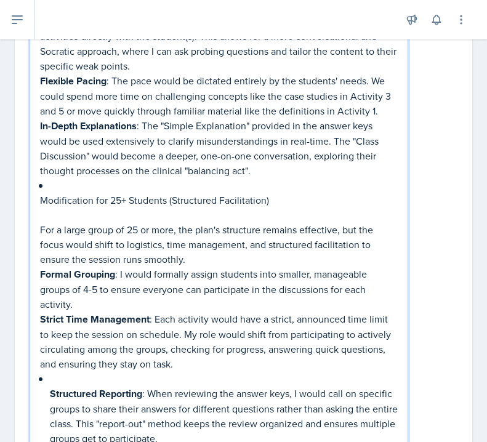
click at [50, 387] on strong "Structured Reporting" at bounding box center [96, 394] width 92 height 14
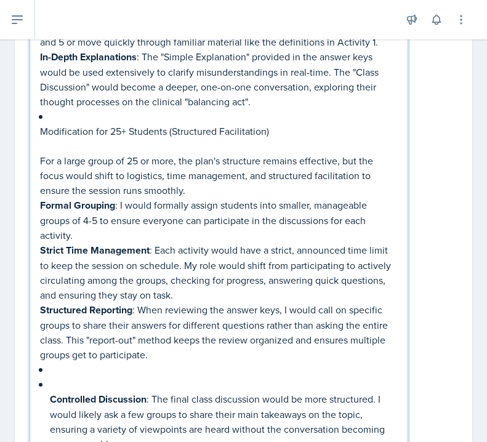
scroll to position [2315, 0]
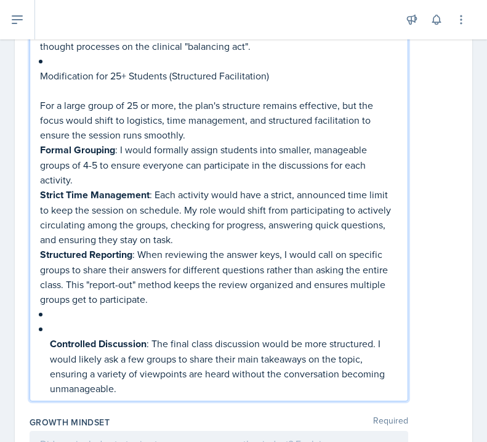
click at [42, 326] on div "Modification for 1-2 Students (Tutorial Style) With only one or two students, t…" at bounding box center [219, 105] width 358 height 580
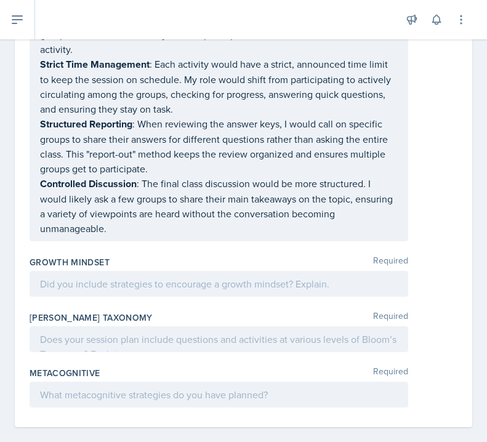
scroll to position [2444, 0]
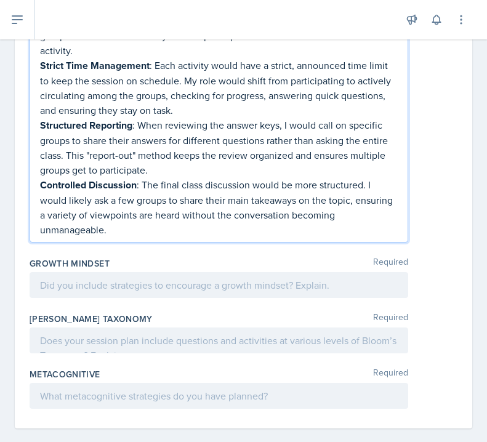
click at [60, 273] on div at bounding box center [219, 285] width 379 height 26
click at [60, 278] on p at bounding box center [219, 285] width 358 height 15
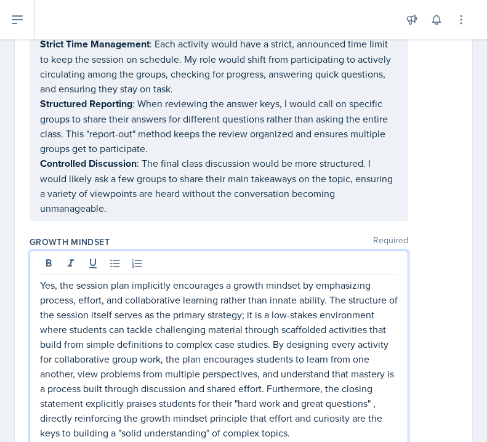
click at [272, 328] on p "Yes, the session plan implicitly encourages a growth mindset by emphasizing pro…" at bounding box center [219, 359] width 358 height 163
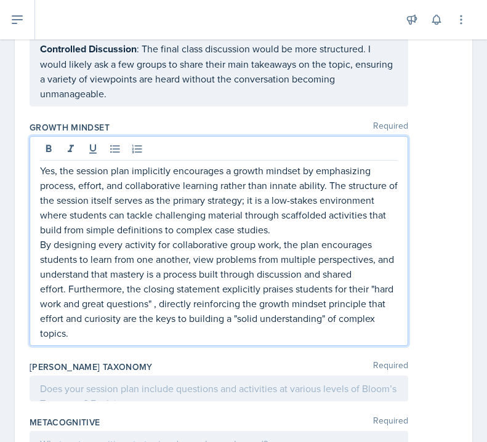
scroll to position [2588, 0]
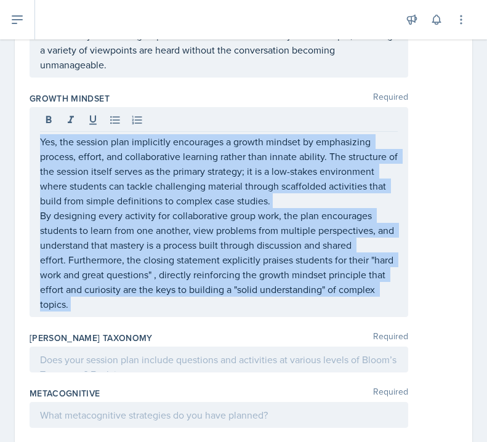
drag, startPoint x: 7, startPoint y: 294, endPoint x: -54, endPoint y: 296, distance: 60.4
click at [0, 296] on html "SI Documents Leader Dashboard Calendar Profile Documents Planning Sheets Observ…" at bounding box center [243, 221] width 487 height 442
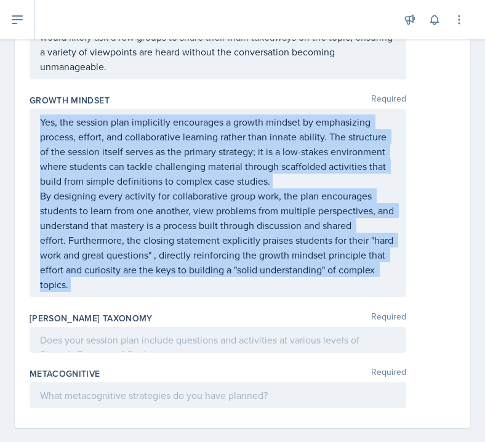
scroll to position [2585, 0]
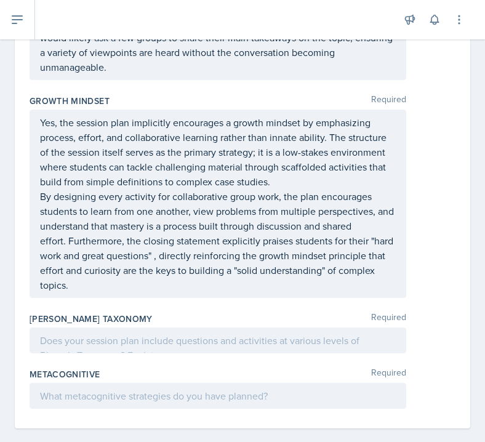
click at [182, 313] on div "Bloom's Taxonomy Required" at bounding box center [243, 319] width 426 height 12
click at [145, 328] on div at bounding box center [218, 340] width 377 height 26
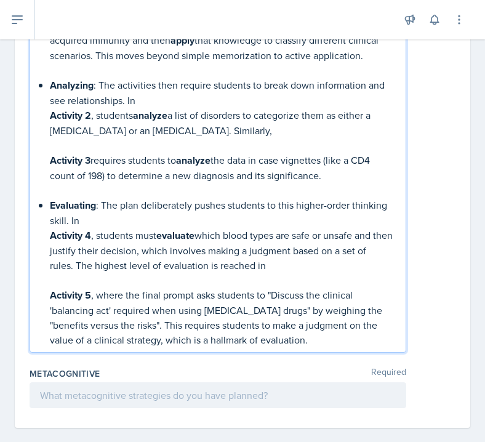
scroll to position [2952, 0]
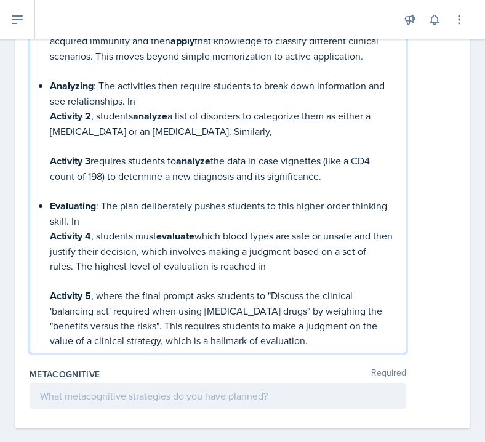
click at [238, 383] on div at bounding box center [218, 396] width 377 height 26
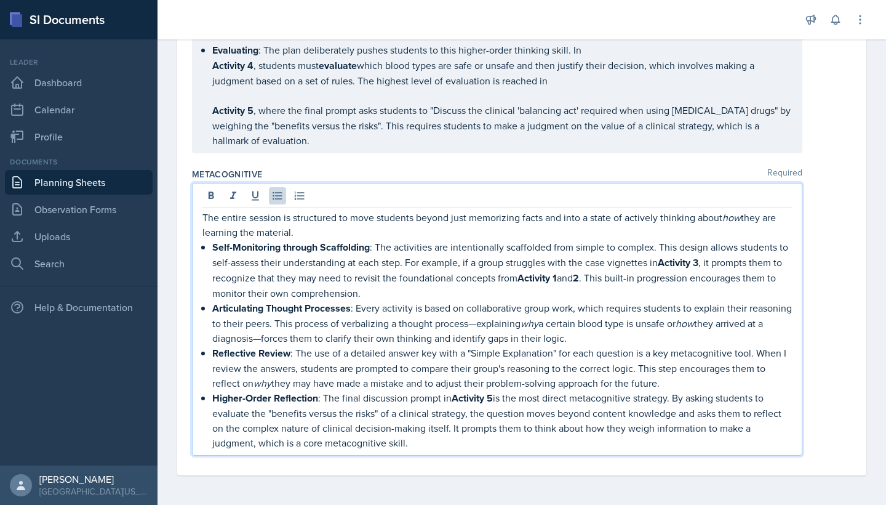
scroll to position [0, 0]
click at [483, 242] on div "The entire session is structured to move students beyond just memorizing facts …" at bounding box center [522, 319] width 660 height 273
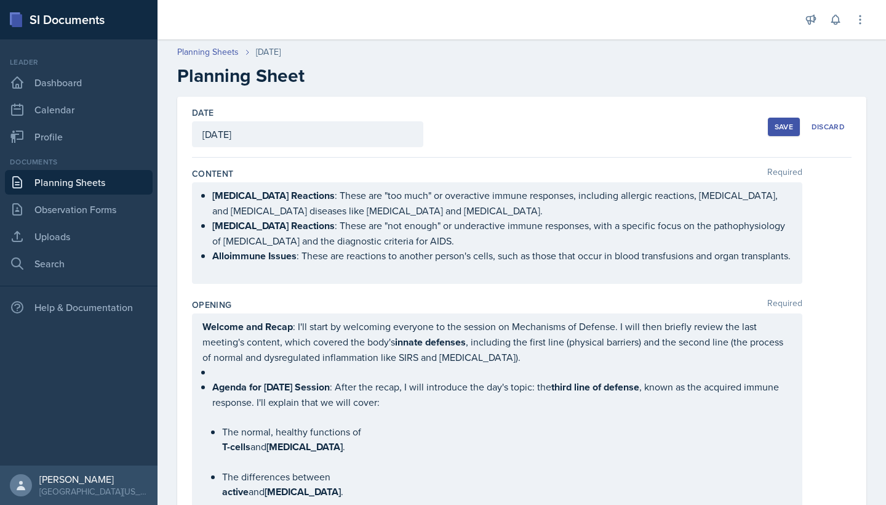
click at [483, 129] on div "Save" at bounding box center [784, 127] width 18 height 10
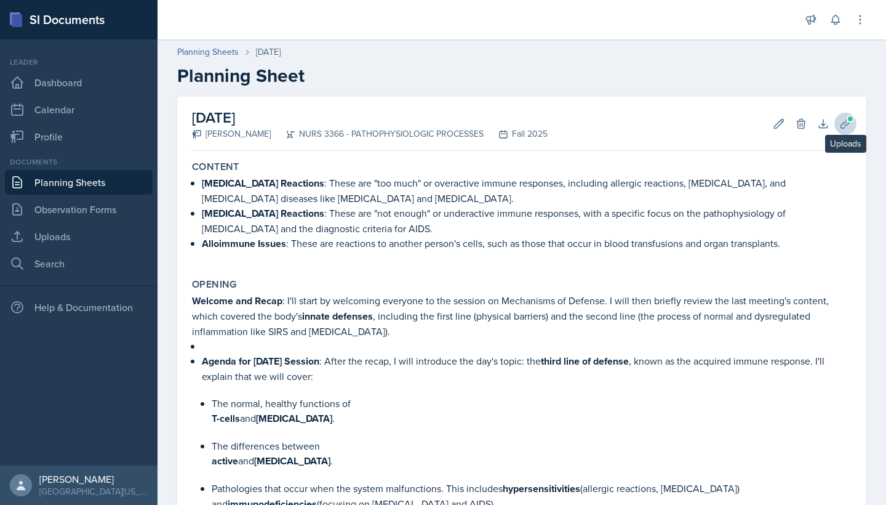
click at [483, 119] on icon at bounding box center [846, 124] width 12 height 12
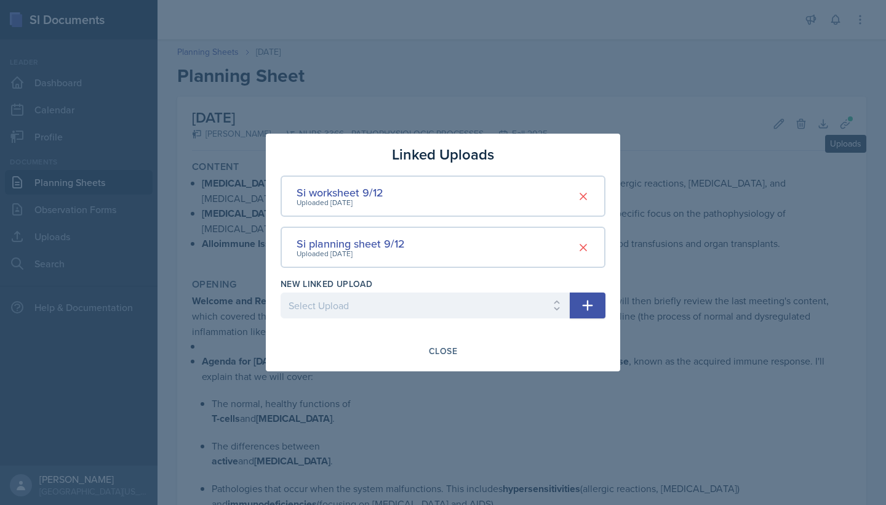
click at [483, 119] on div at bounding box center [443, 252] width 886 height 505
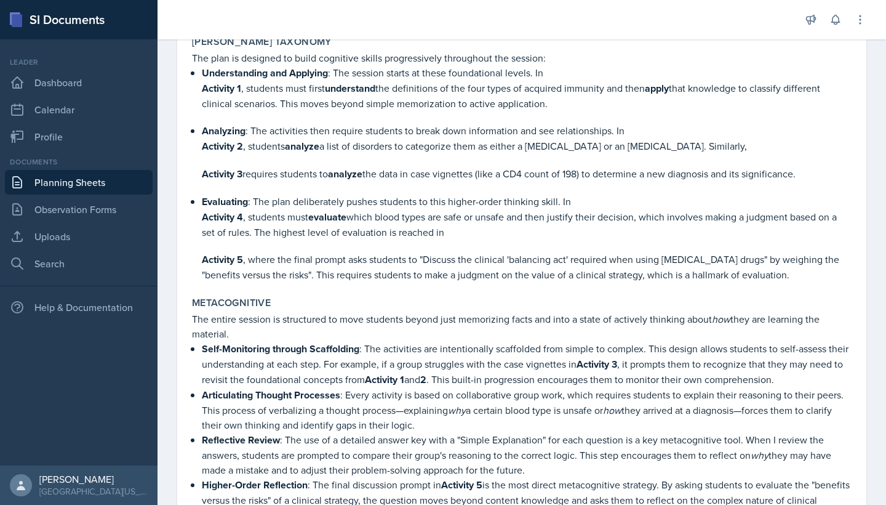
scroll to position [1922, 0]
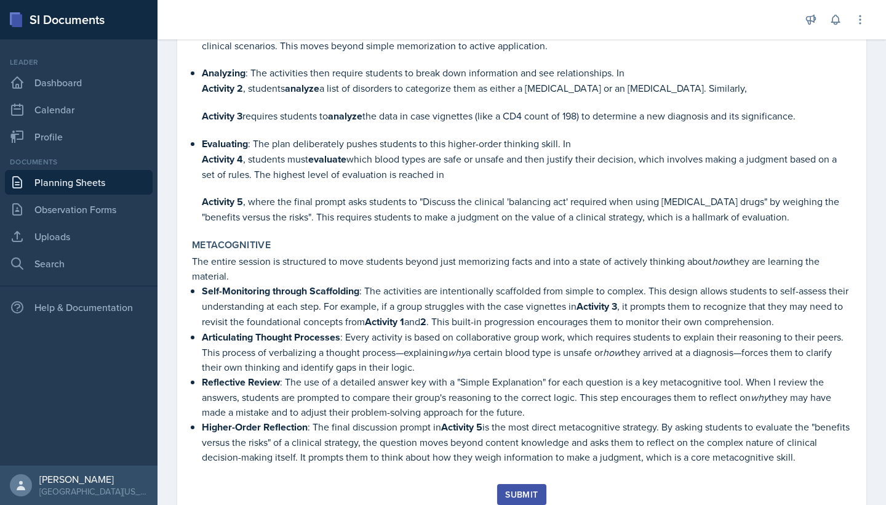
click at [483, 441] on button "Submit" at bounding box center [521, 494] width 49 height 21
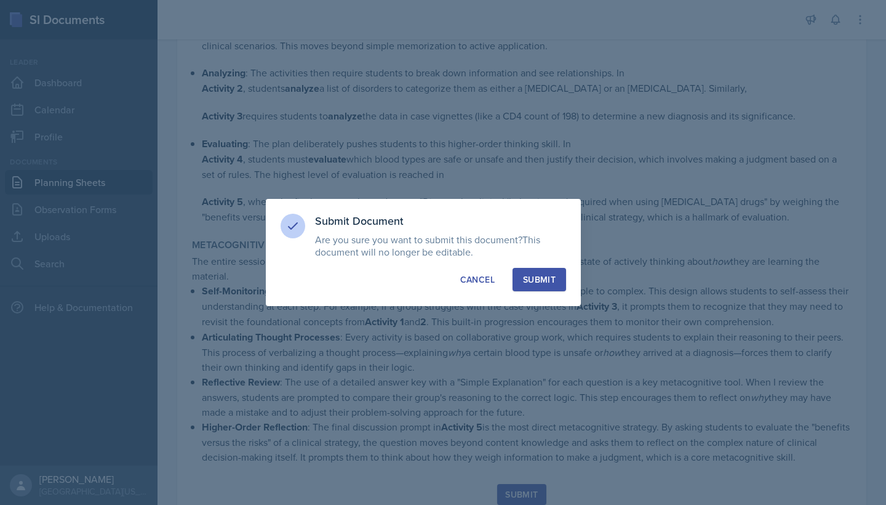
click at [483, 281] on div "Submit" at bounding box center [539, 279] width 33 height 12
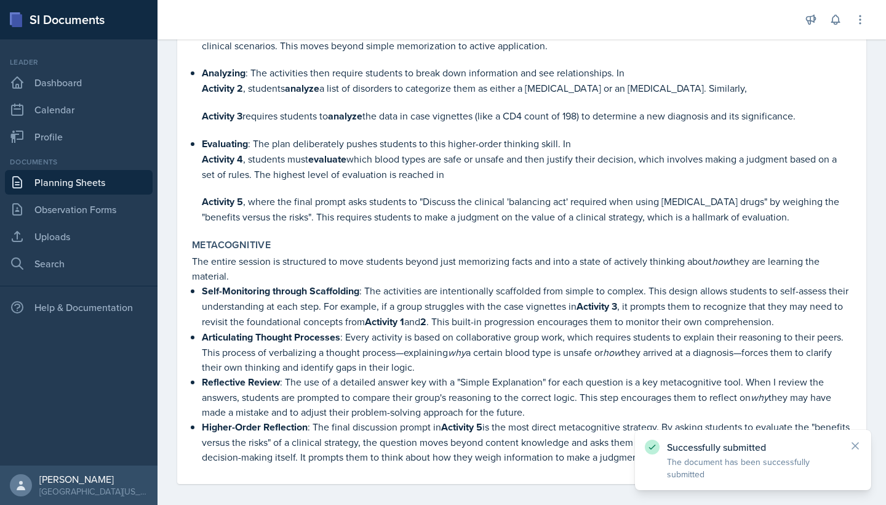
click at [84, 188] on link "Planning Sheets" at bounding box center [79, 182] width 148 height 25
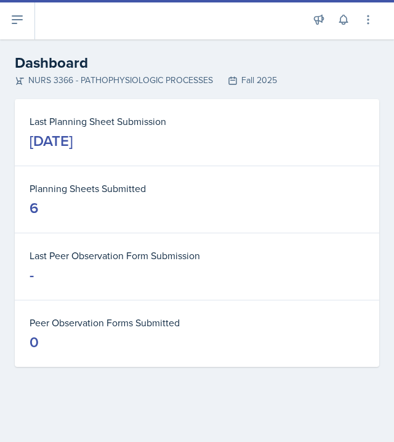
click at [67, 190] on dt "Planning Sheets Submitted" at bounding box center [197, 188] width 335 height 15
